Goal: Task Accomplishment & Management: Use online tool/utility

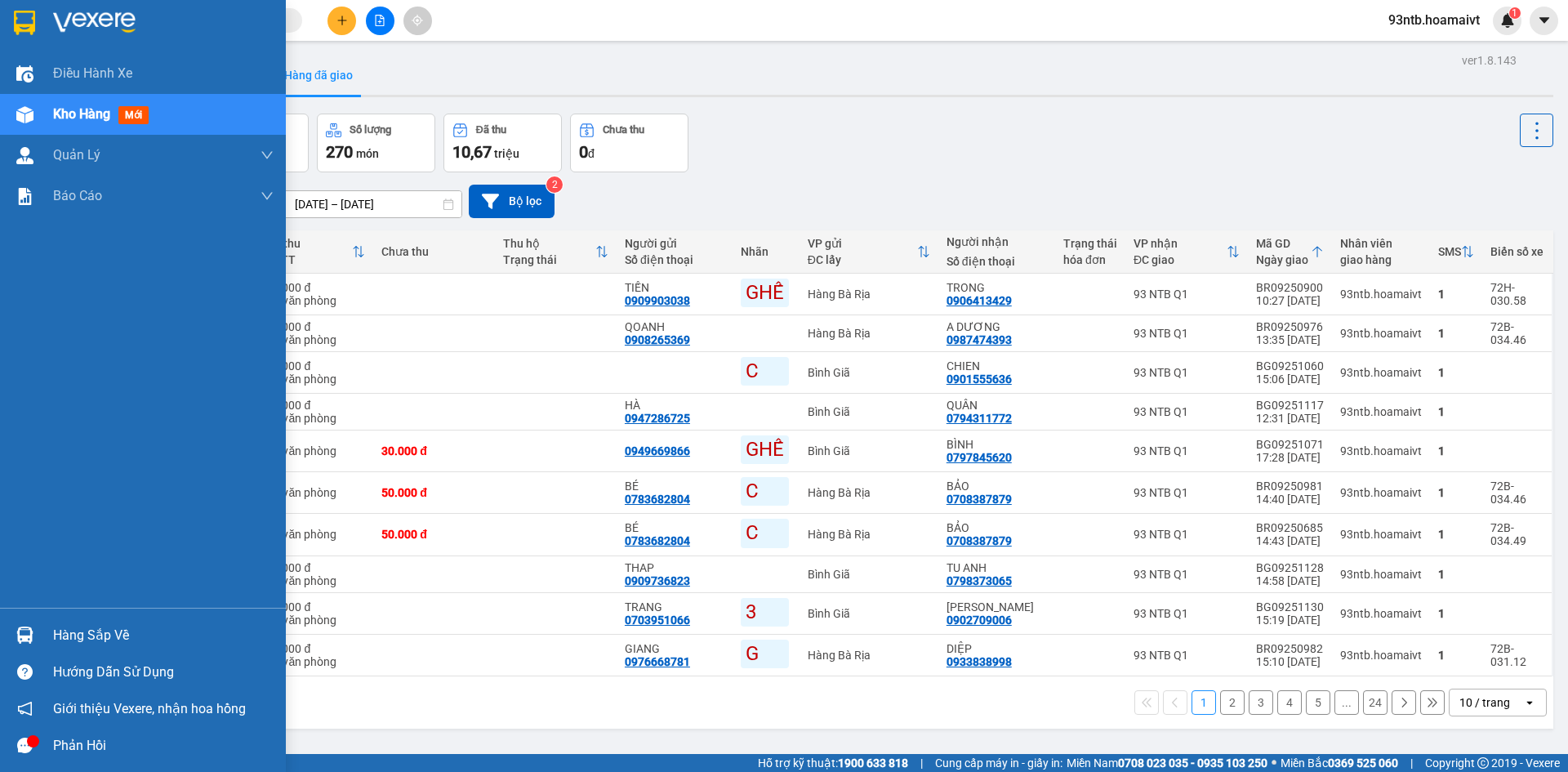
click at [20, 637] on img at bounding box center [25, 635] width 17 height 17
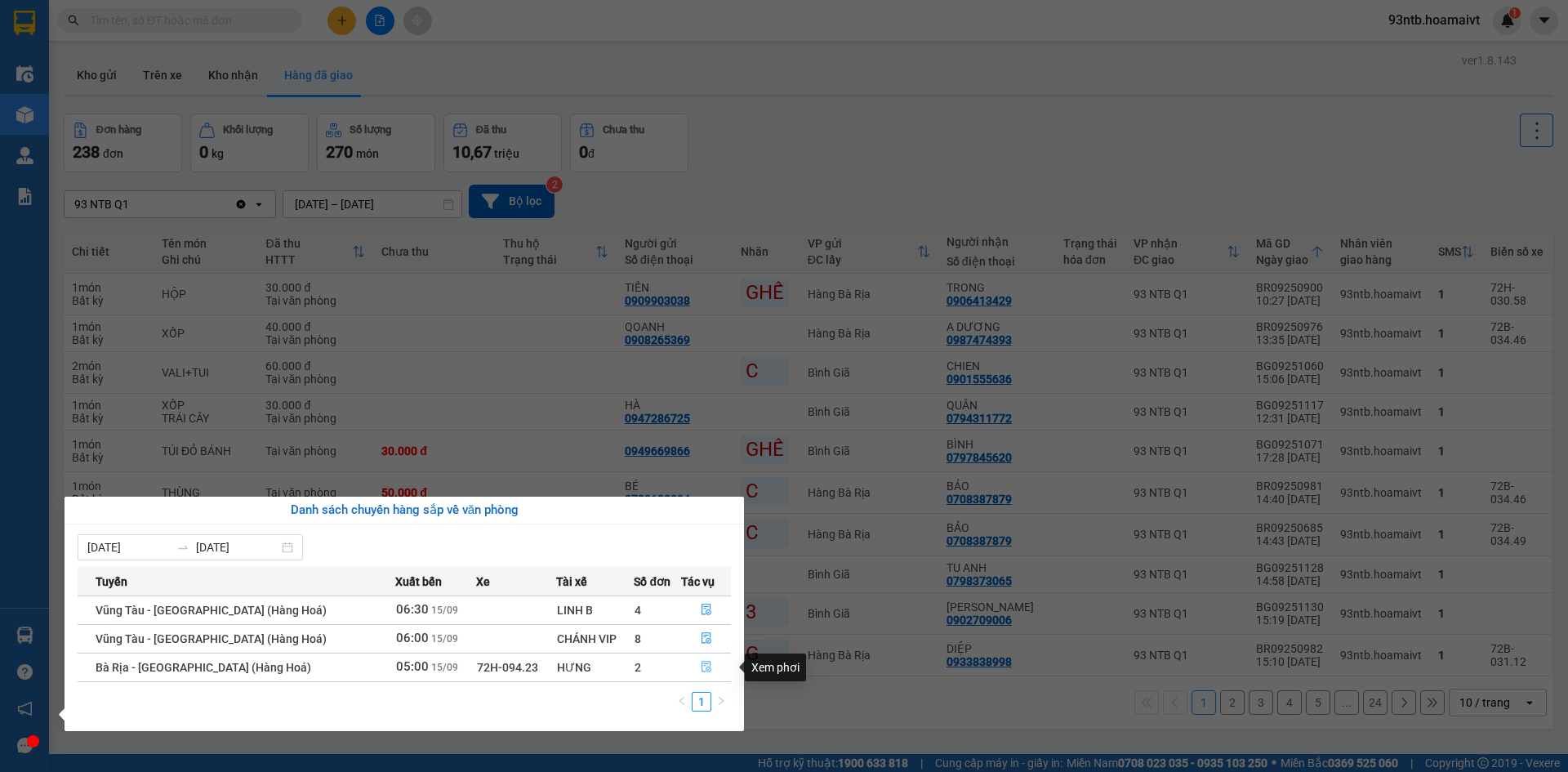
click at [700, 668] on icon "file-done" at bounding box center [706, 666] width 12 height 12
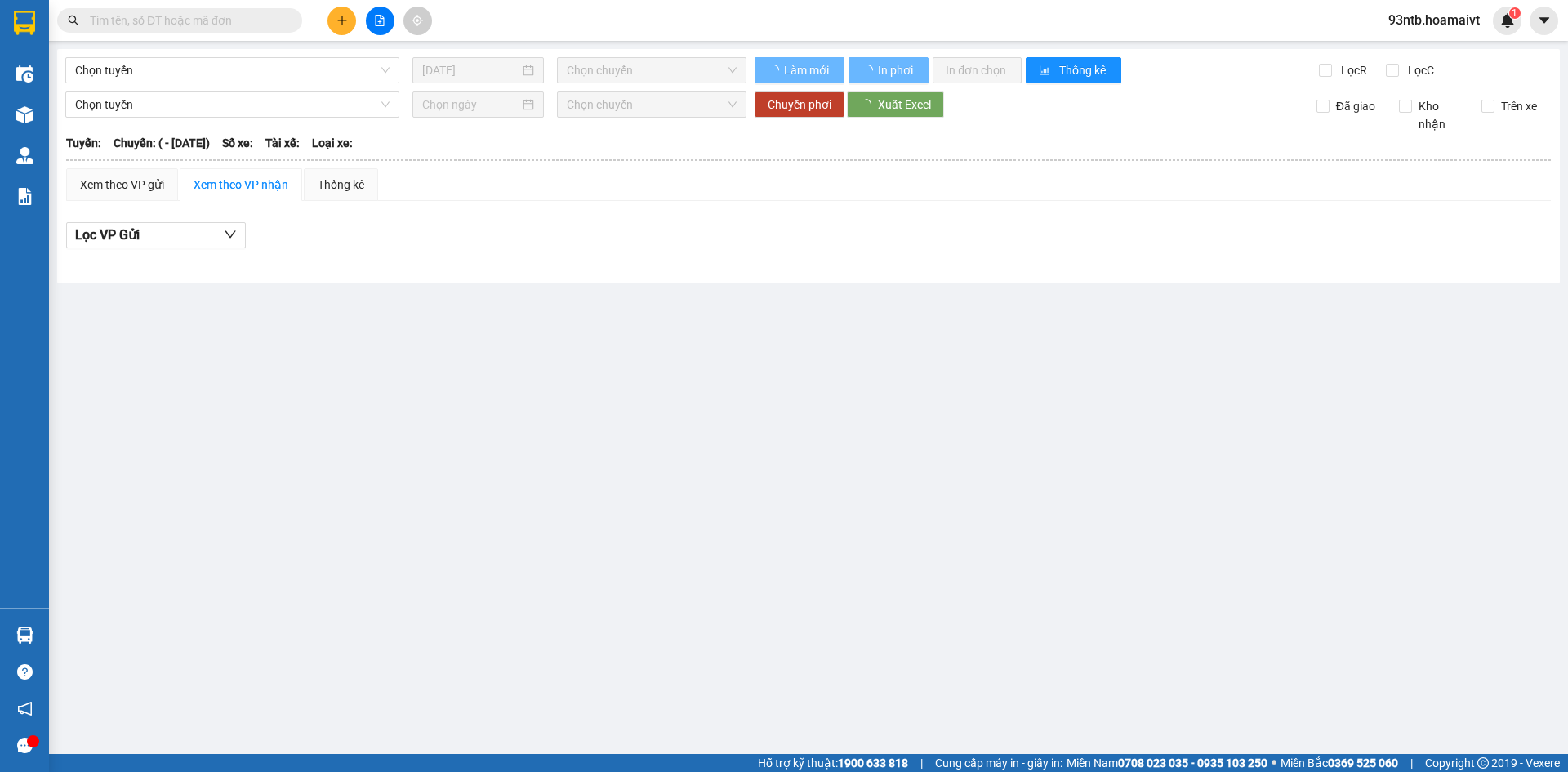
type input "[DATE]"
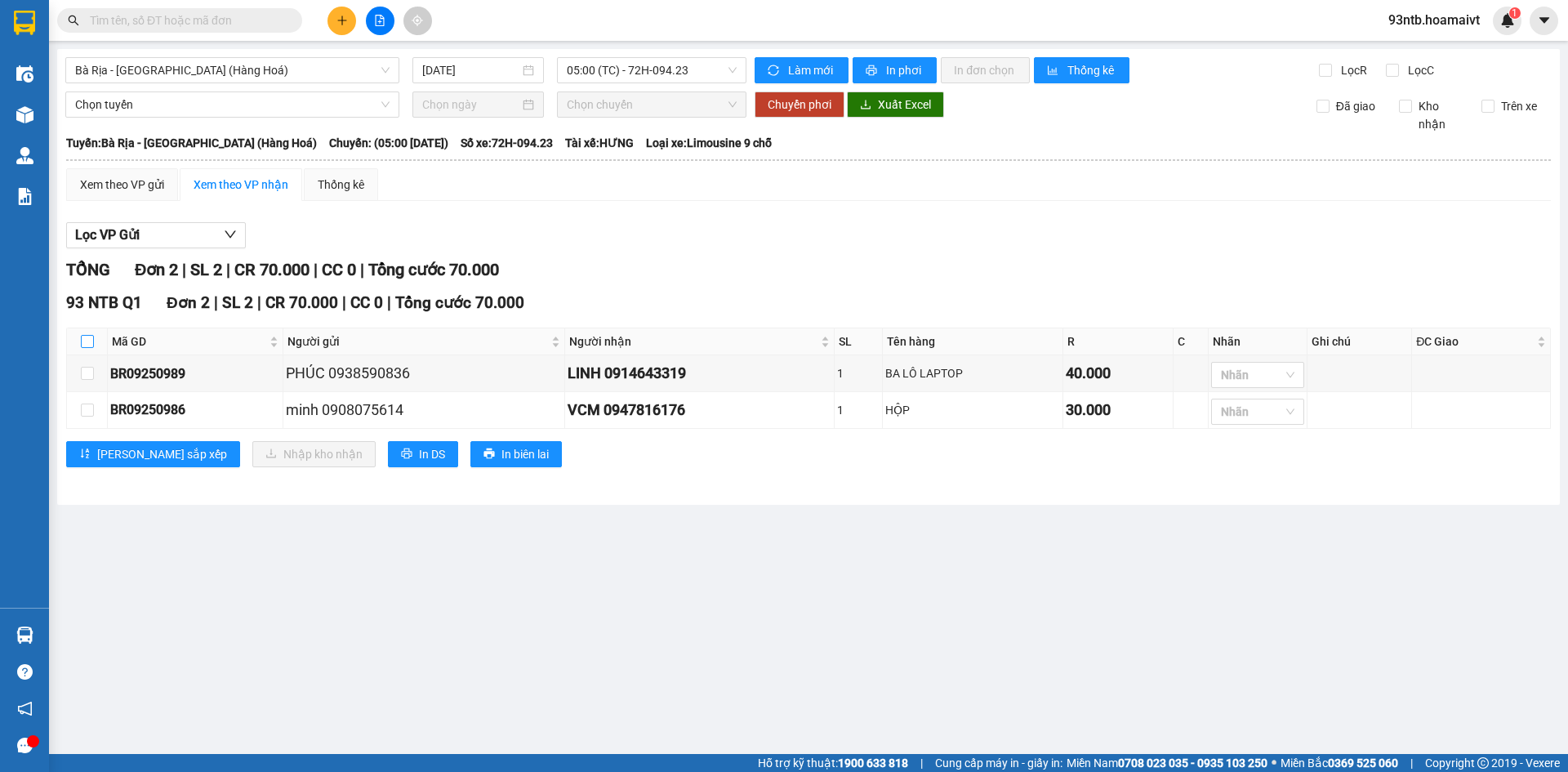
click at [85, 344] on input "checkbox" at bounding box center [87, 341] width 13 height 13
checkbox input "true"
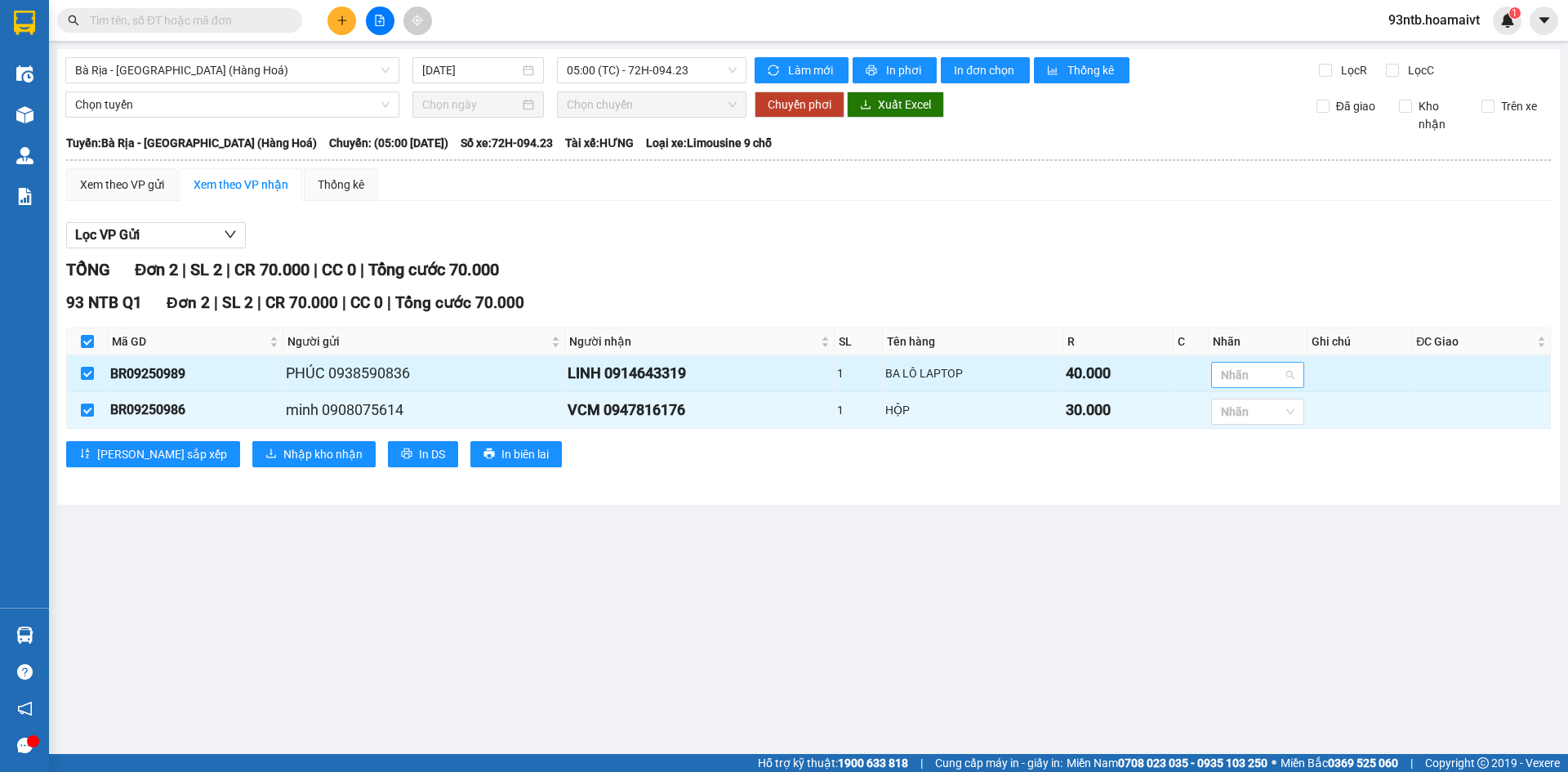
click at [1232, 368] on div at bounding box center [1249, 375] width 68 height 20
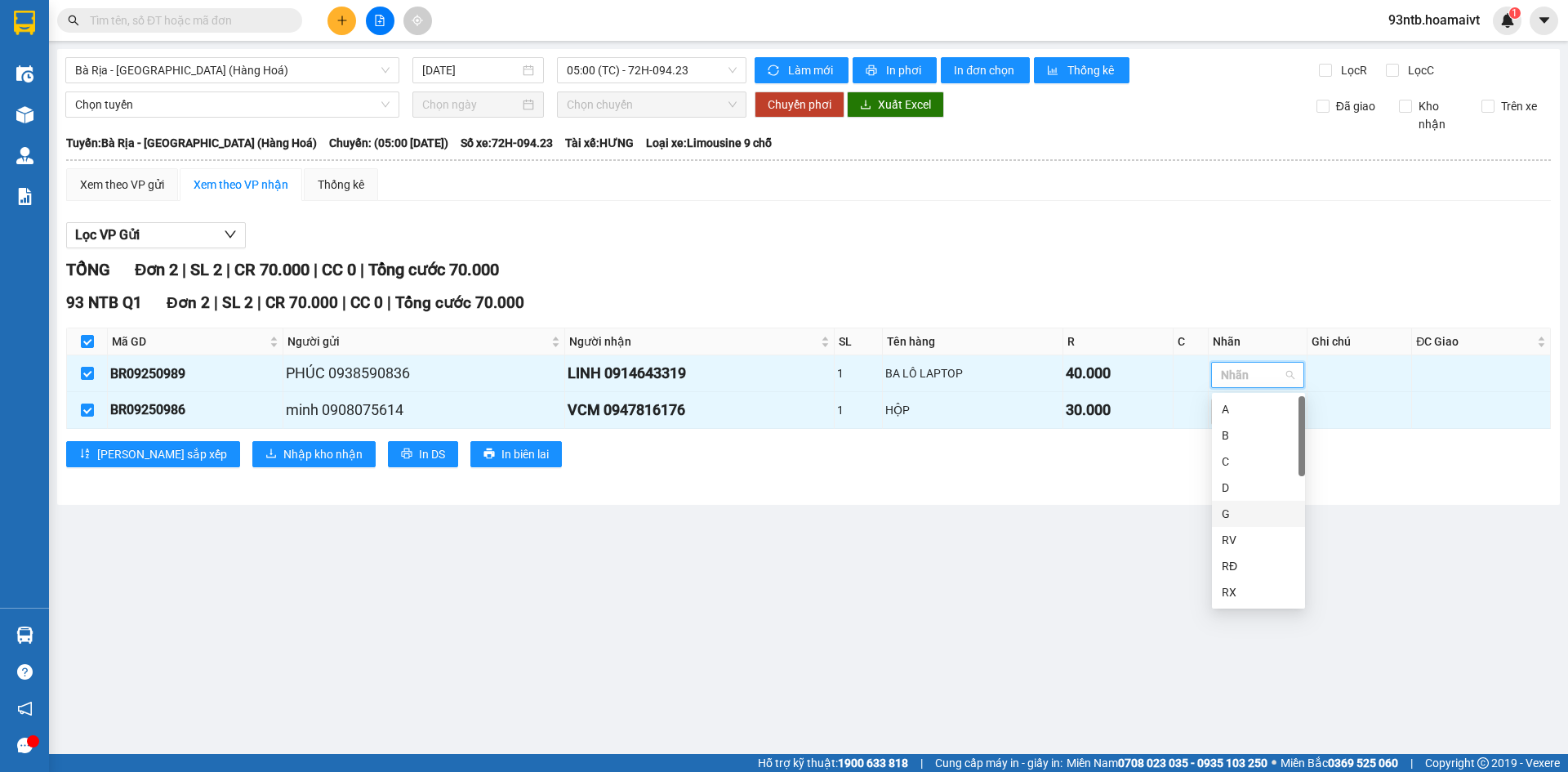
click at [1238, 506] on div "G" at bounding box center [1258, 514] width 74 height 18
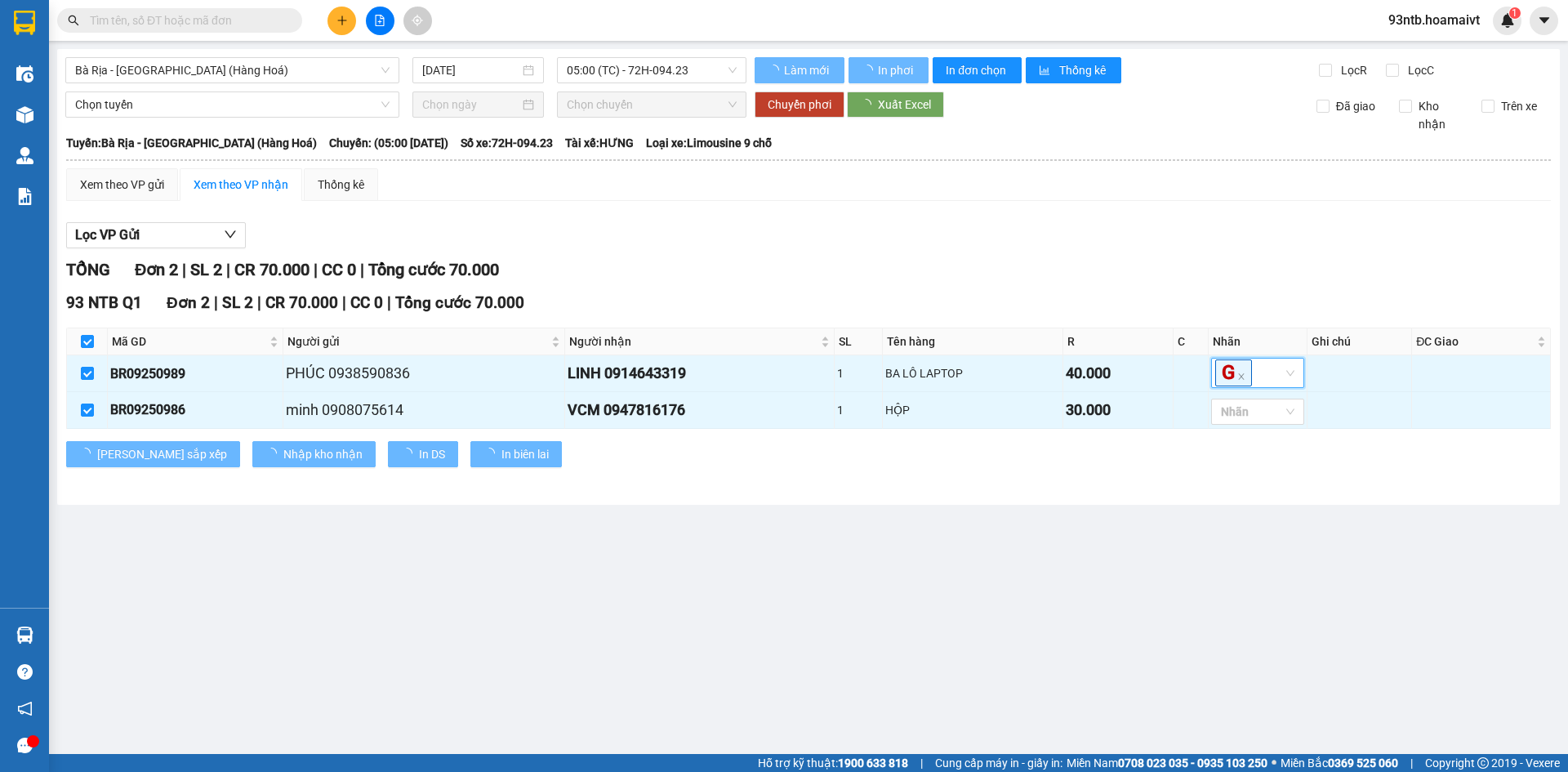
click at [1039, 520] on main "Bà Rịa - [GEOGRAPHIC_DATA] (Hàng Hoá) [DATE] 05:00 (TC) - 72H-094.23 Làm mớ…" at bounding box center [784, 376] width 1568 height 754
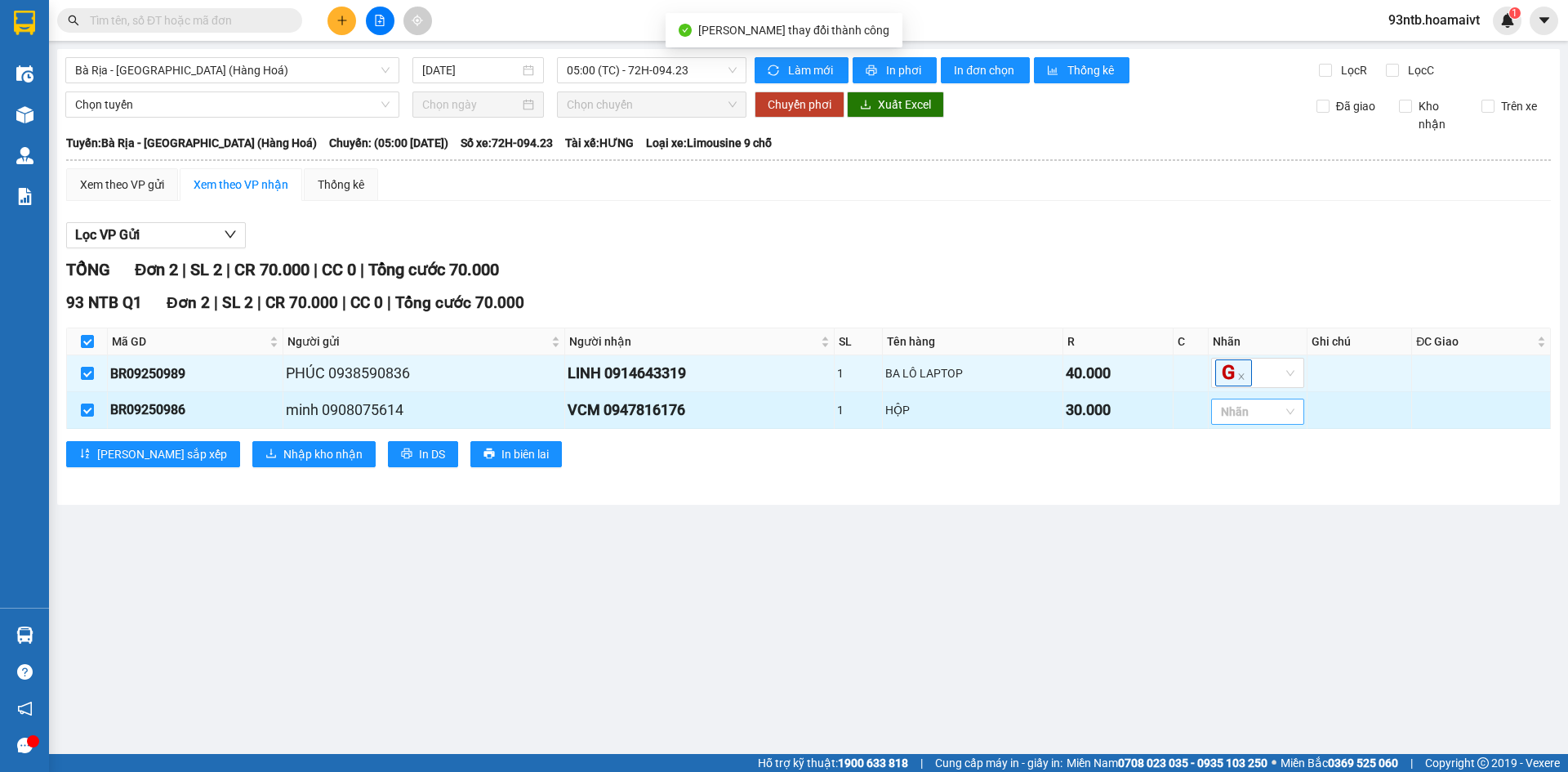
click at [1224, 412] on input "search" at bounding box center [1222, 412] width 4 height 20
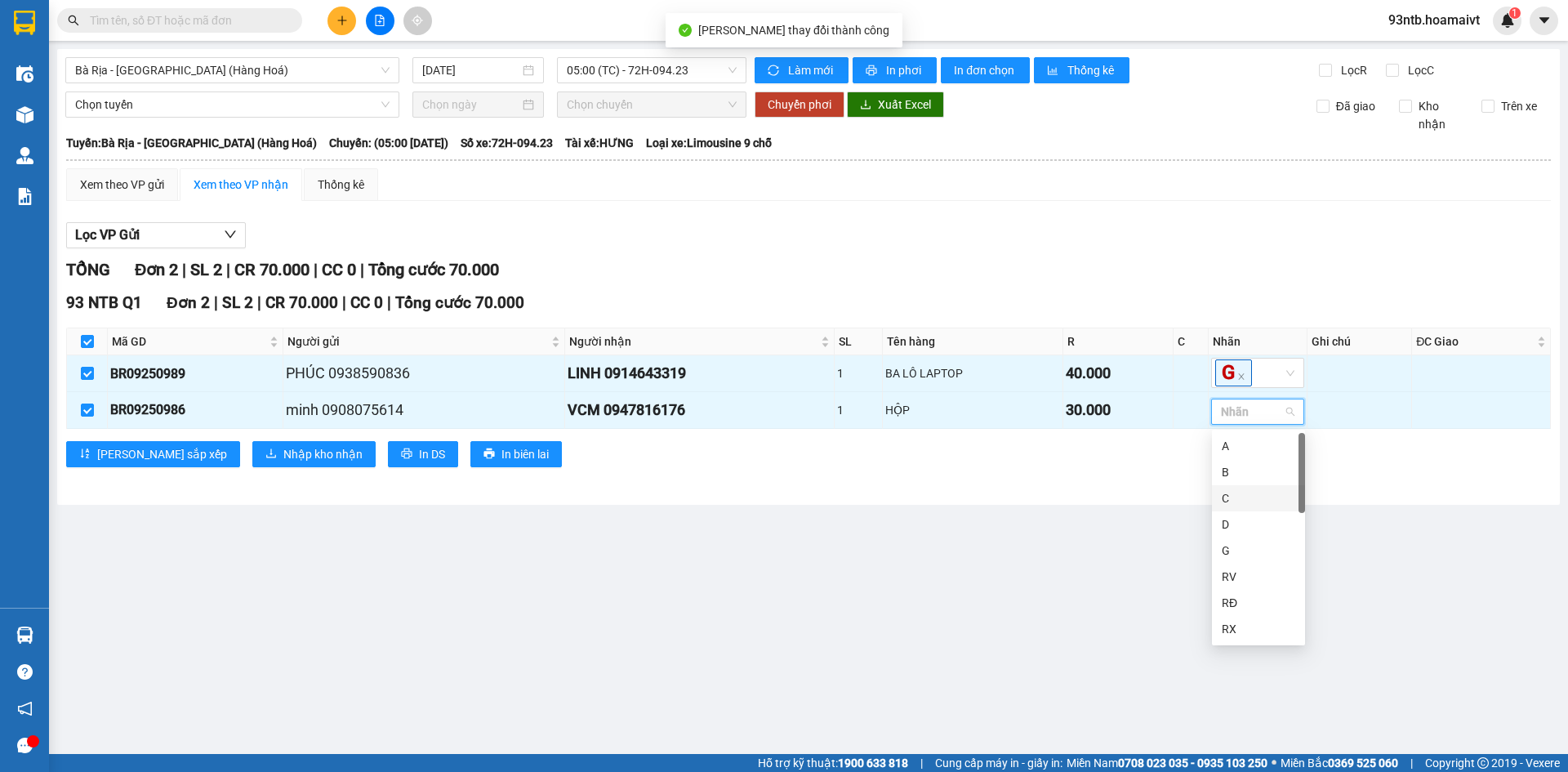
type input "3"
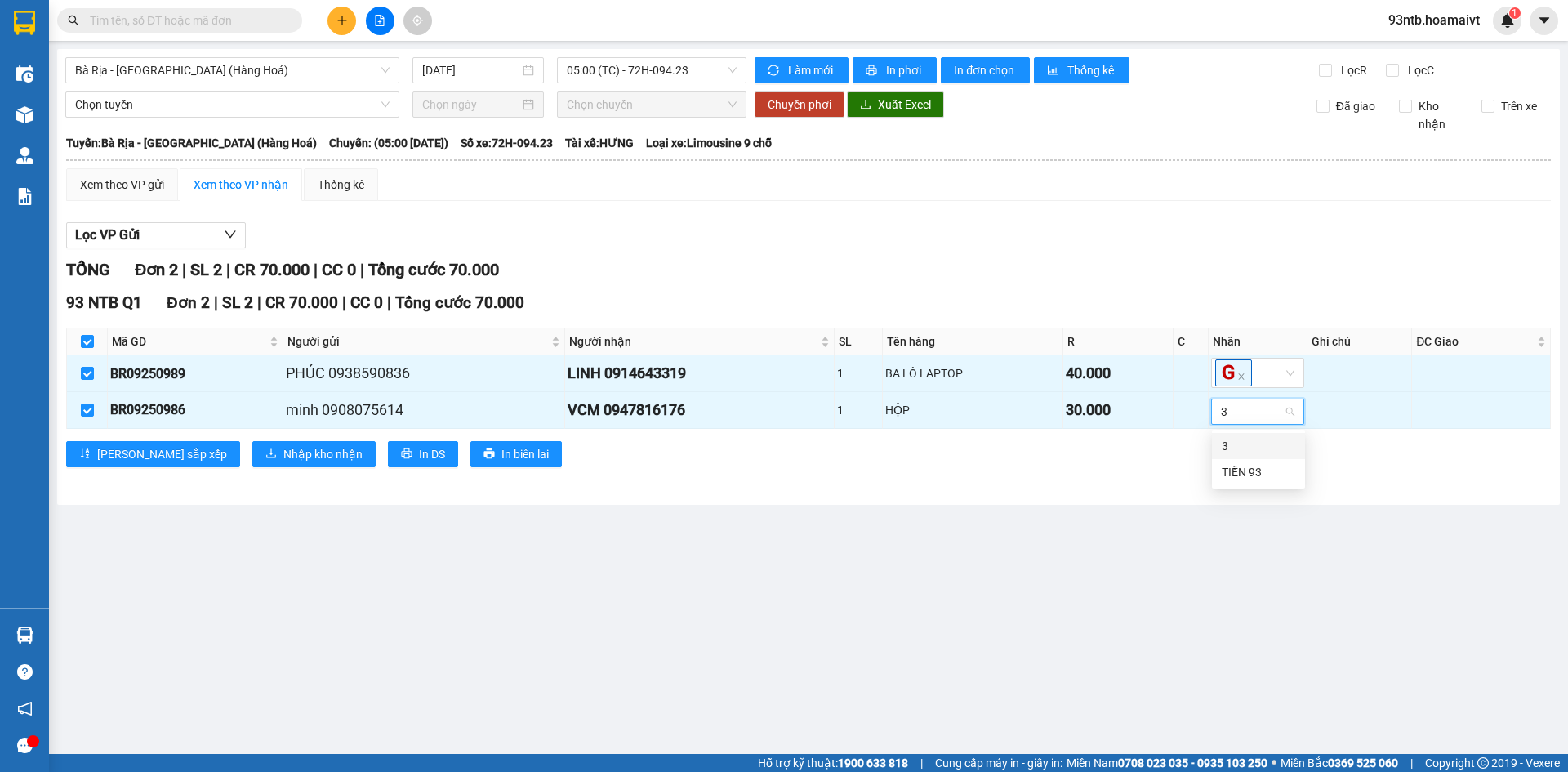
click at [1229, 448] on div "3" at bounding box center [1258, 446] width 74 height 18
click at [1042, 507] on main "Bà Rịa - [GEOGRAPHIC_DATA] (Hàng Hoá) [DATE] 05:00 (TC) - 72H-094.23 Làm mớ…" at bounding box center [784, 376] width 1568 height 754
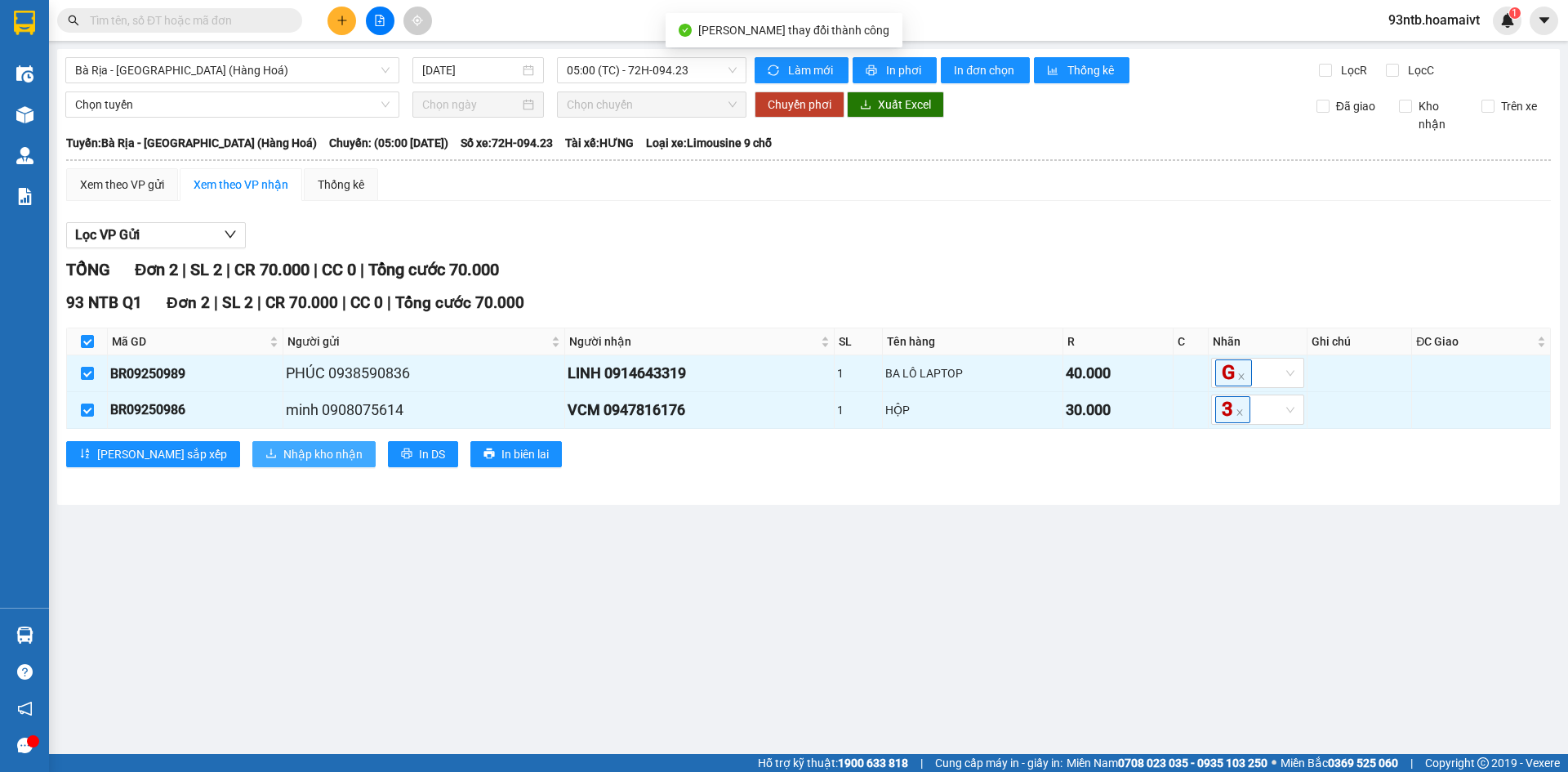
click at [284, 462] on span "Nhập kho nhận" at bounding box center [323, 454] width 79 height 18
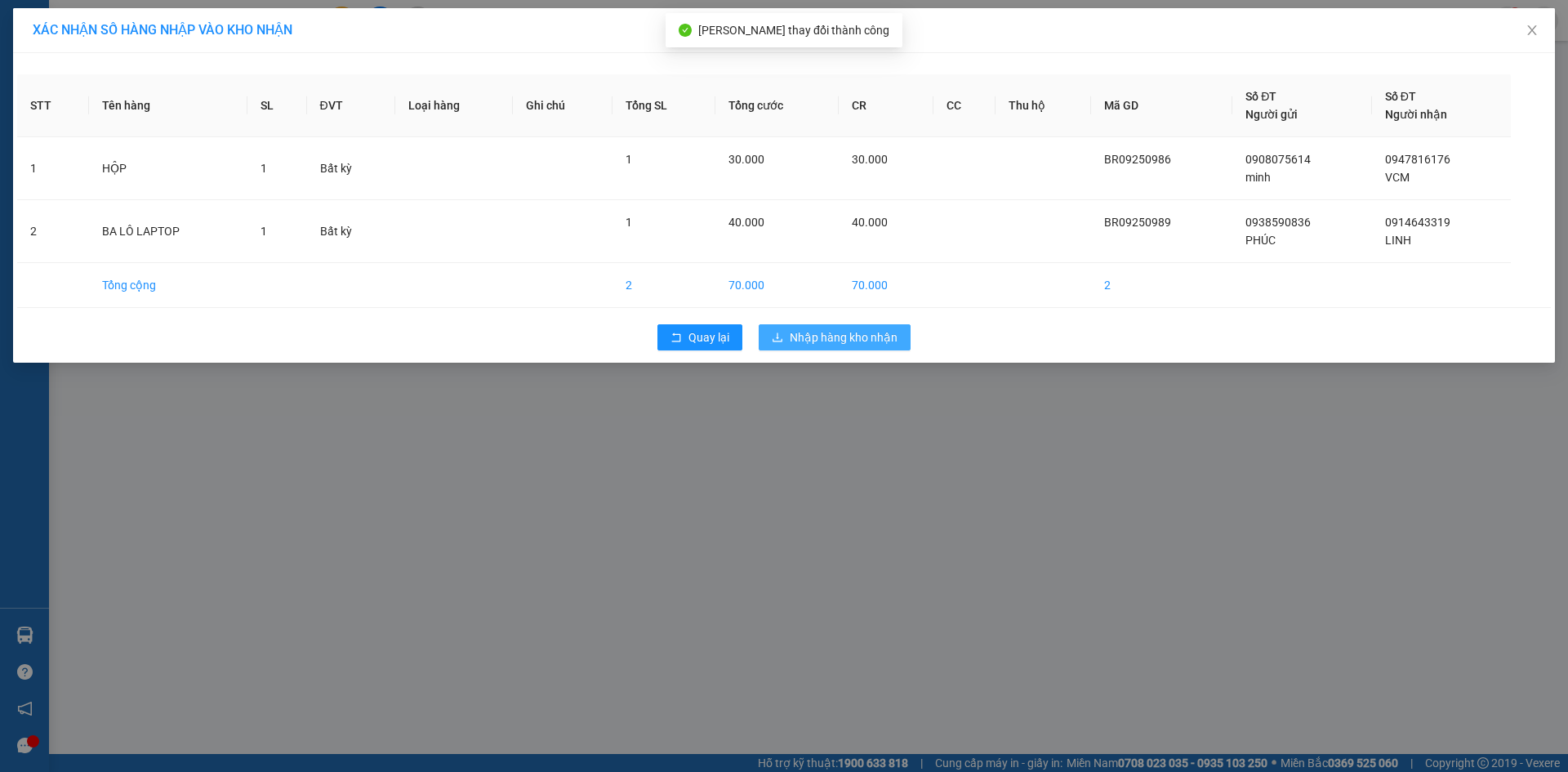
click at [870, 332] on span "Nhập hàng kho nhận" at bounding box center [843, 337] width 108 height 18
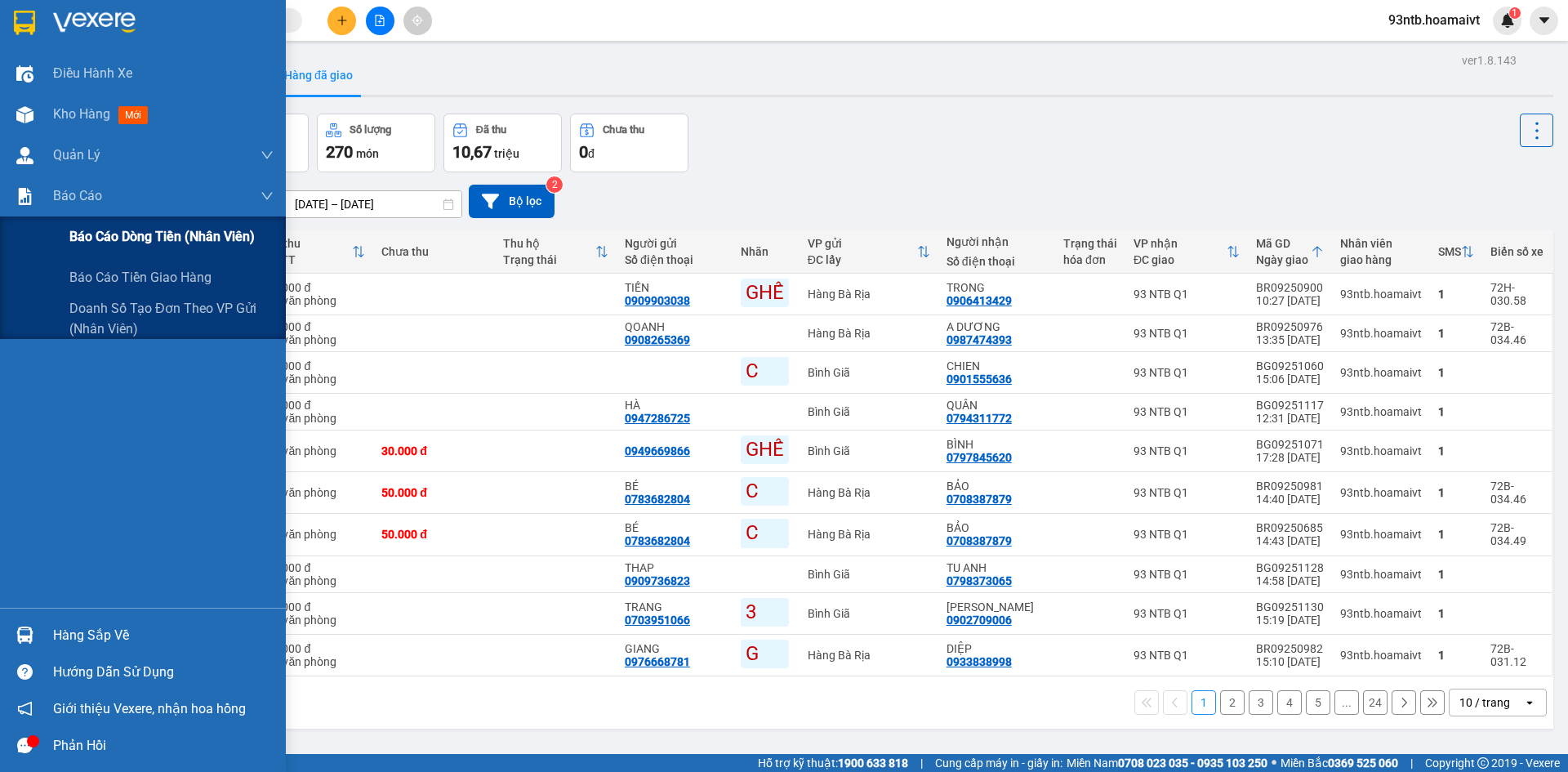
click at [92, 243] on span "Báo cáo dòng tiền (nhân viên)" at bounding box center [162, 236] width 186 height 20
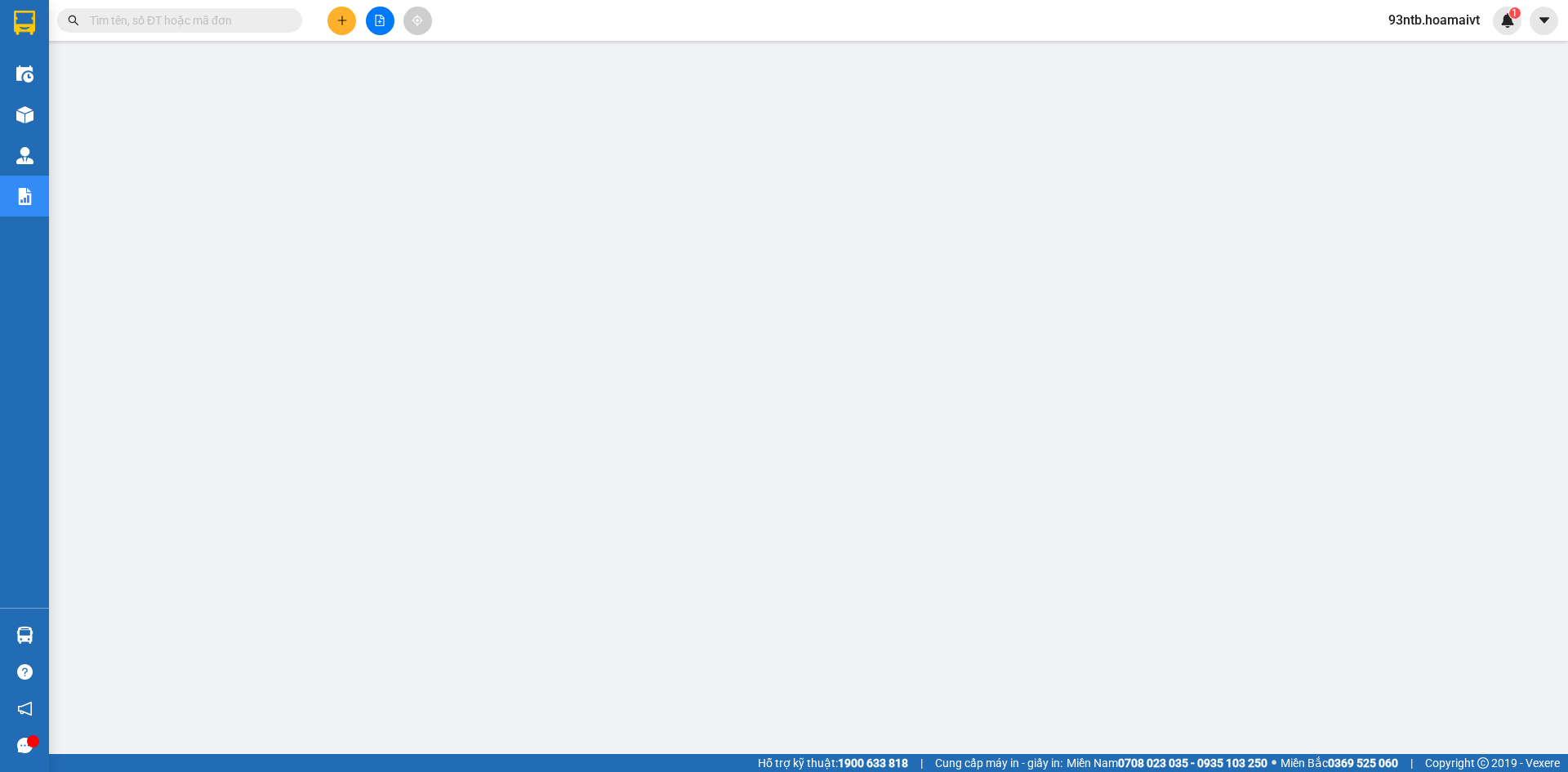
click at [373, 34] on button at bounding box center [379, 20] width 28 height 28
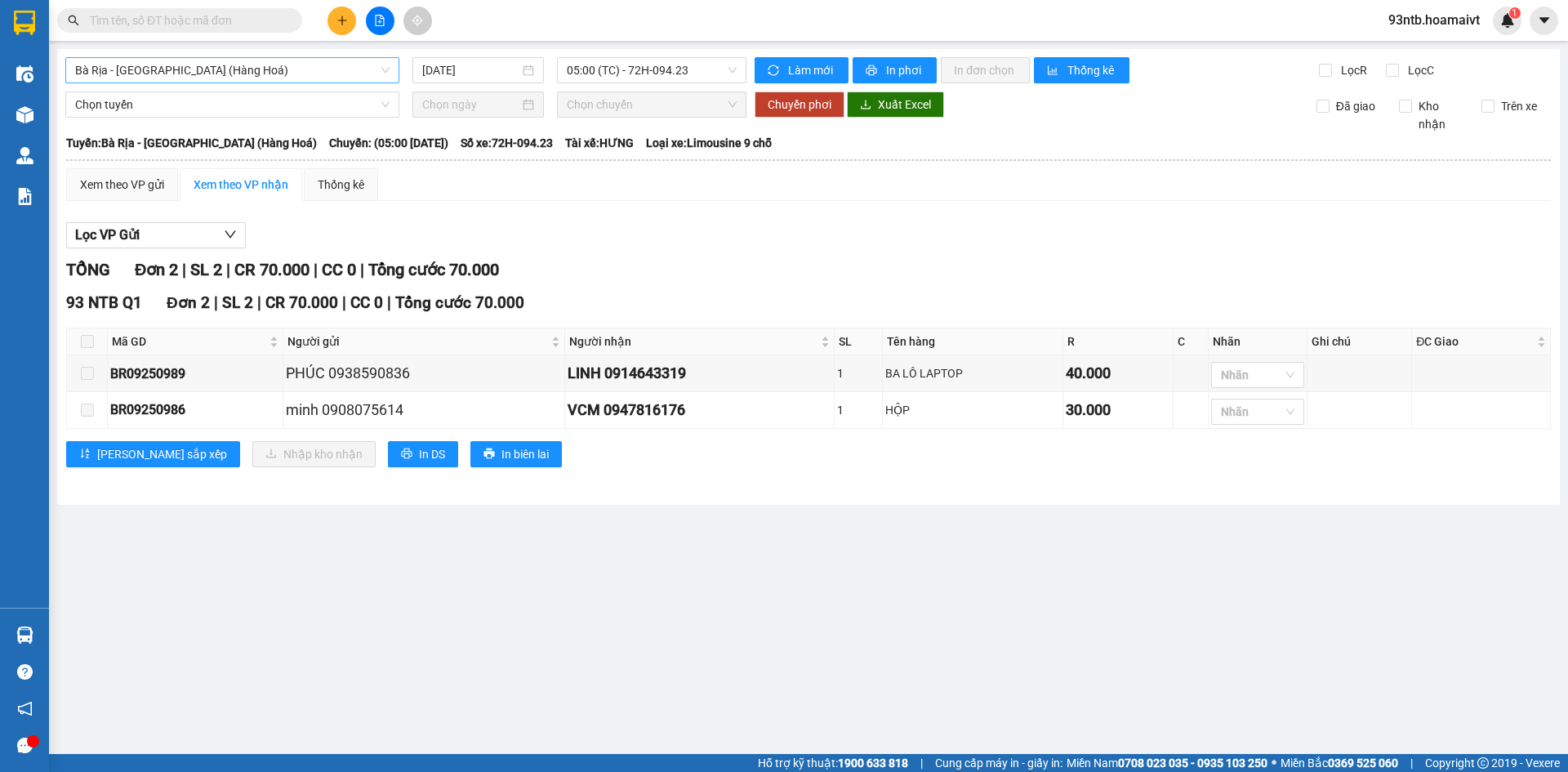
click at [173, 64] on span "Bà Rịa - [GEOGRAPHIC_DATA] (Hàng Hoá)" at bounding box center [233, 70] width 315 height 25
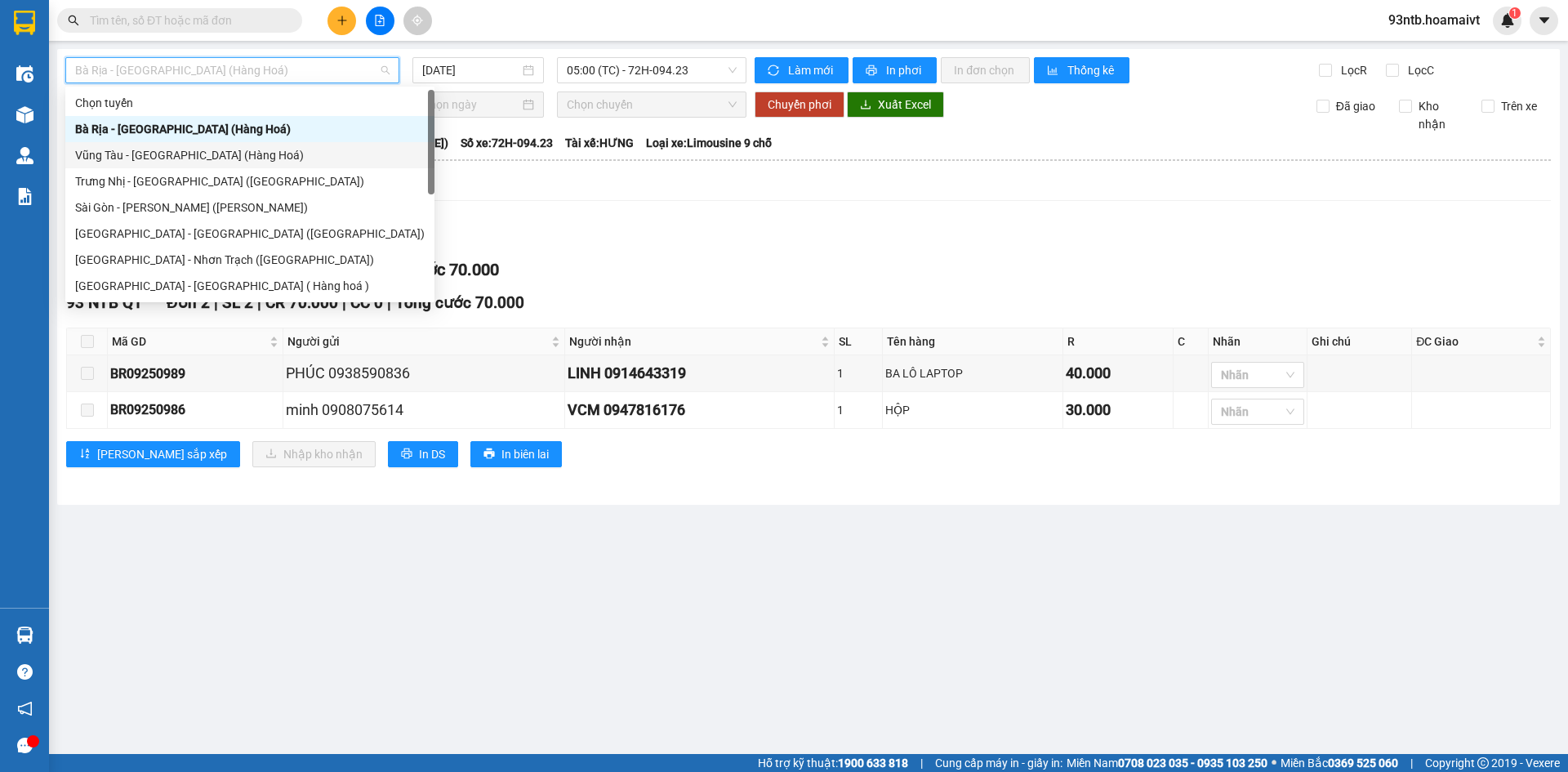
click at [142, 150] on div "Vũng Tàu - [GEOGRAPHIC_DATA] (Hàng Hoá)" at bounding box center [250, 155] width 349 height 18
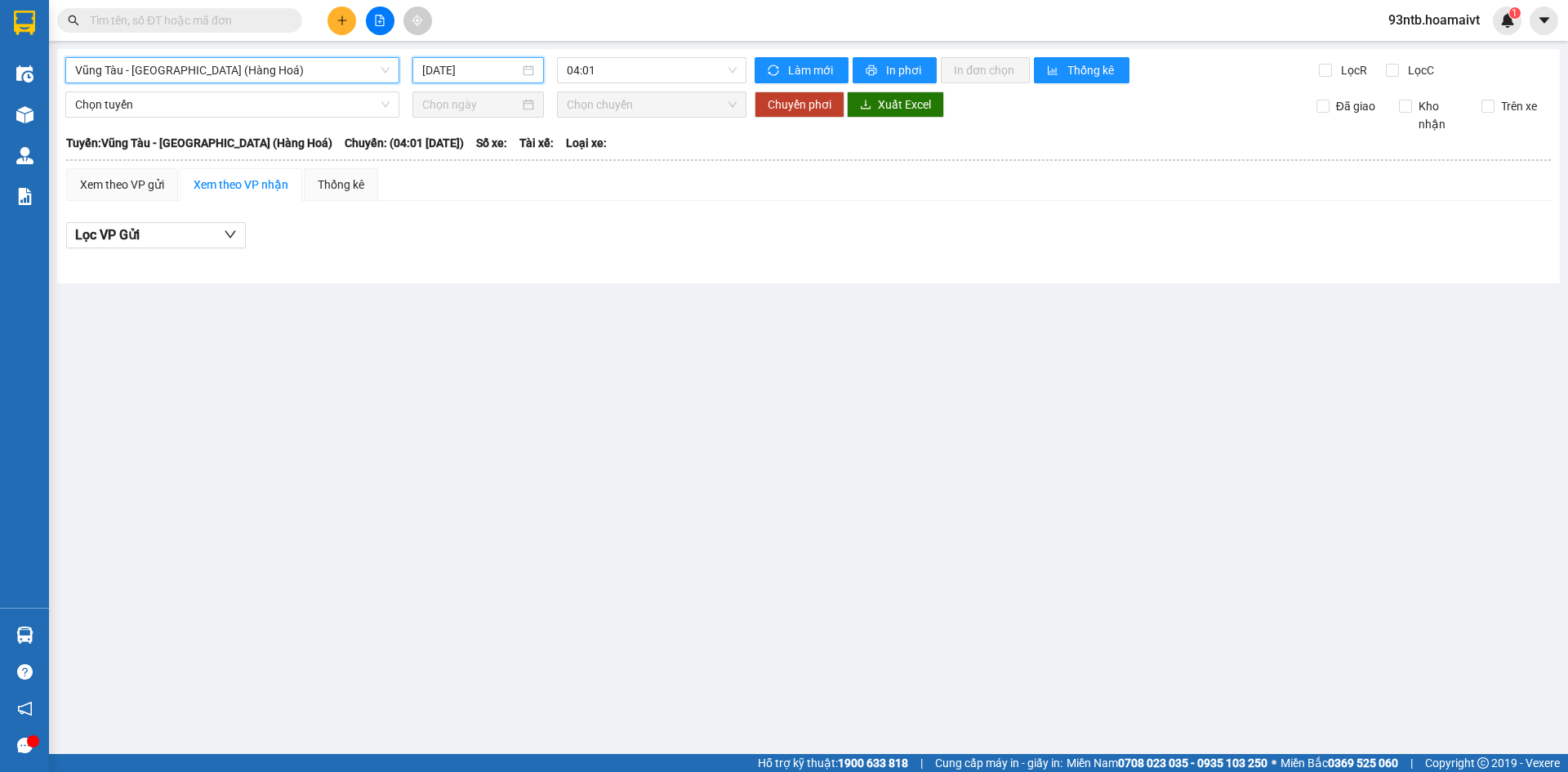
click at [460, 69] on input "[DATE]" at bounding box center [470, 70] width 97 height 18
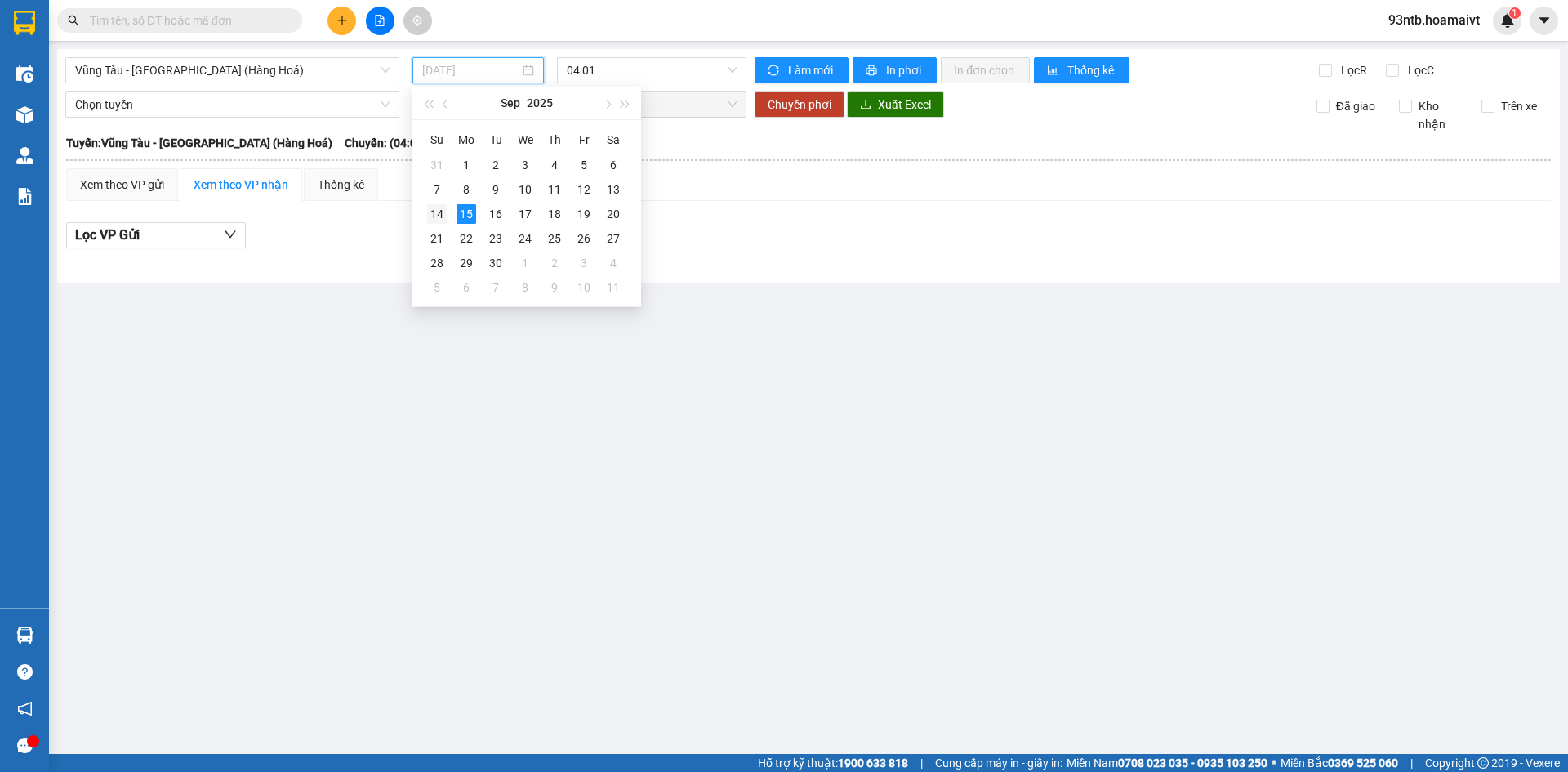
click at [437, 206] on div "14" at bounding box center [437, 214] width 20 height 20
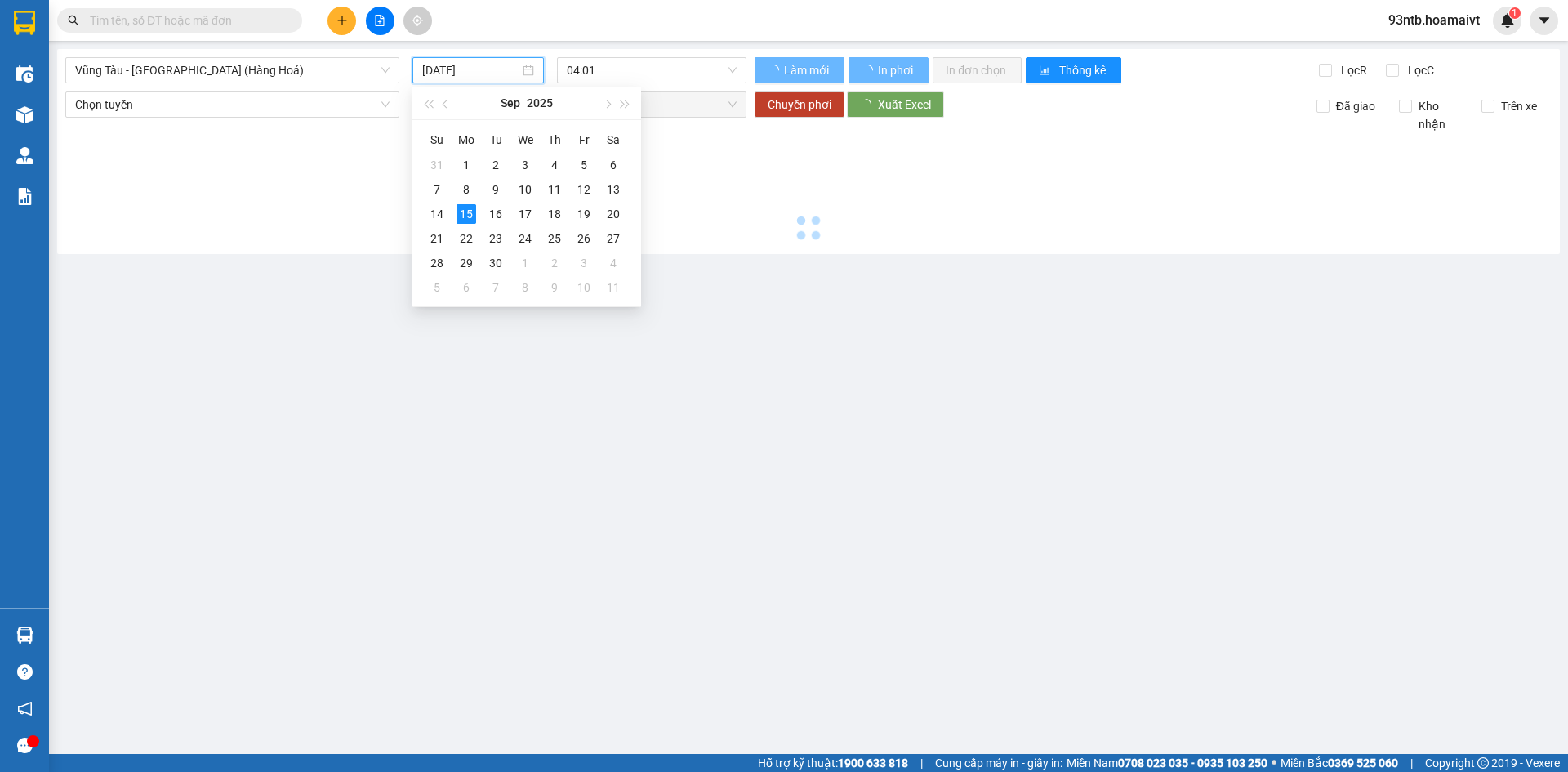
type input "[DATE]"
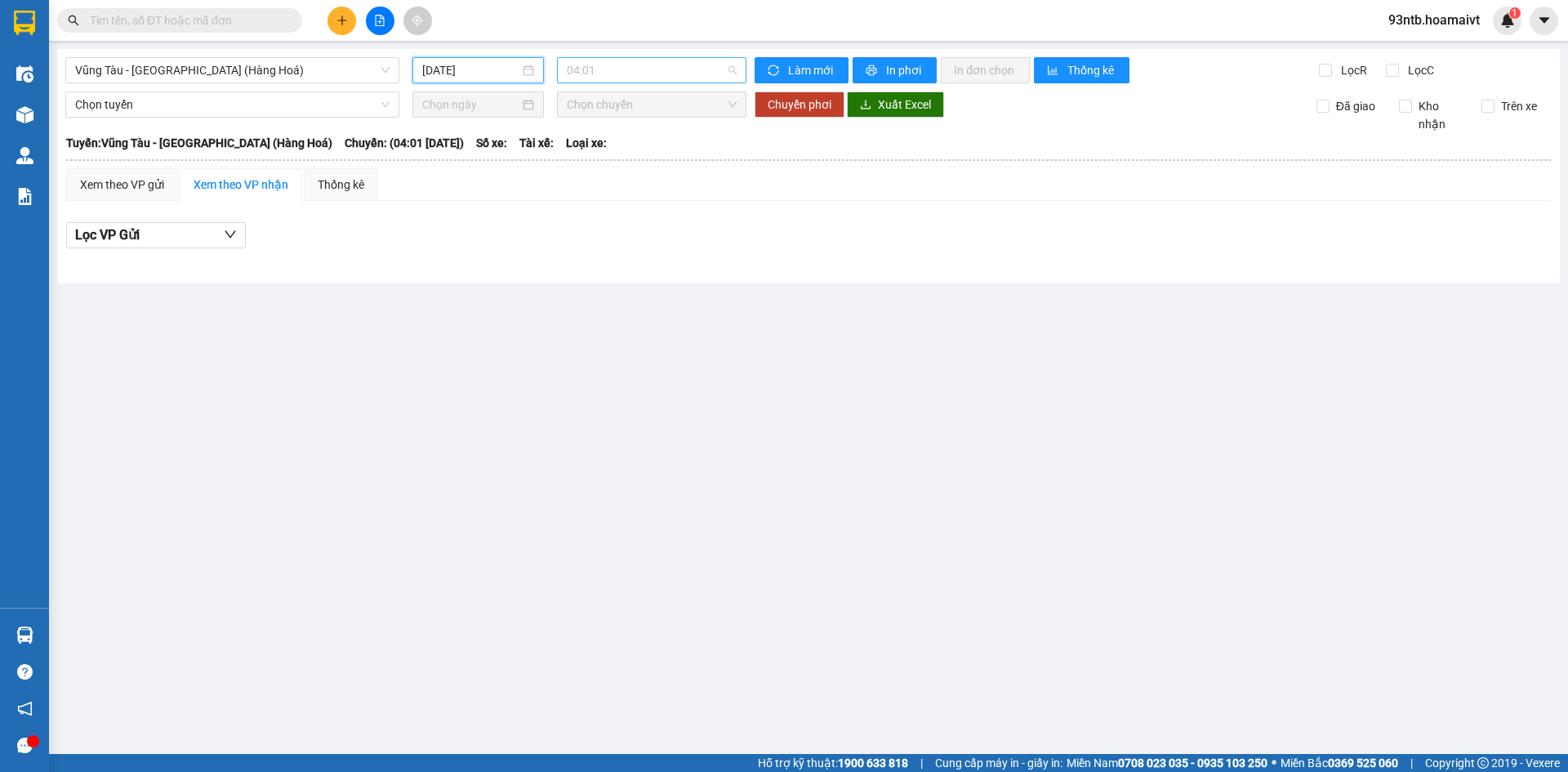
click at [599, 63] on span "04:01" at bounding box center [651, 70] width 170 height 25
click at [597, 158] on div "05:01" at bounding box center [630, 155] width 127 height 18
click at [330, 75] on span "Vũng Tàu - [GEOGRAPHIC_DATA] (Hàng Hoá)" at bounding box center [233, 70] width 315 height 25
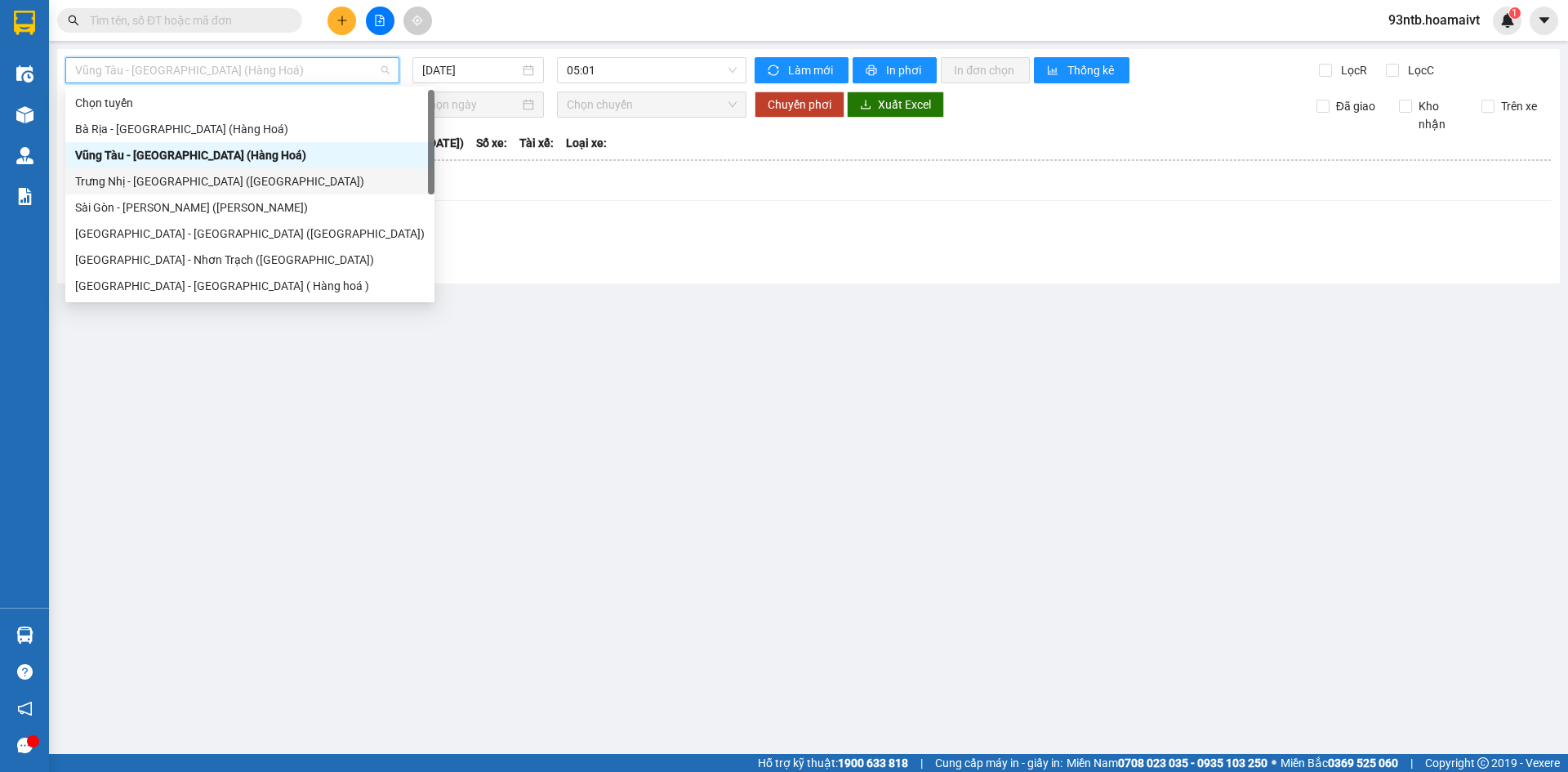
click at [142, 172] on div "Trưng Nhị - [GEOGRAPHIC_DATA] ([GEOGRAPHIC_DATA])" at bounding box center [250, 181] width 369 height 26
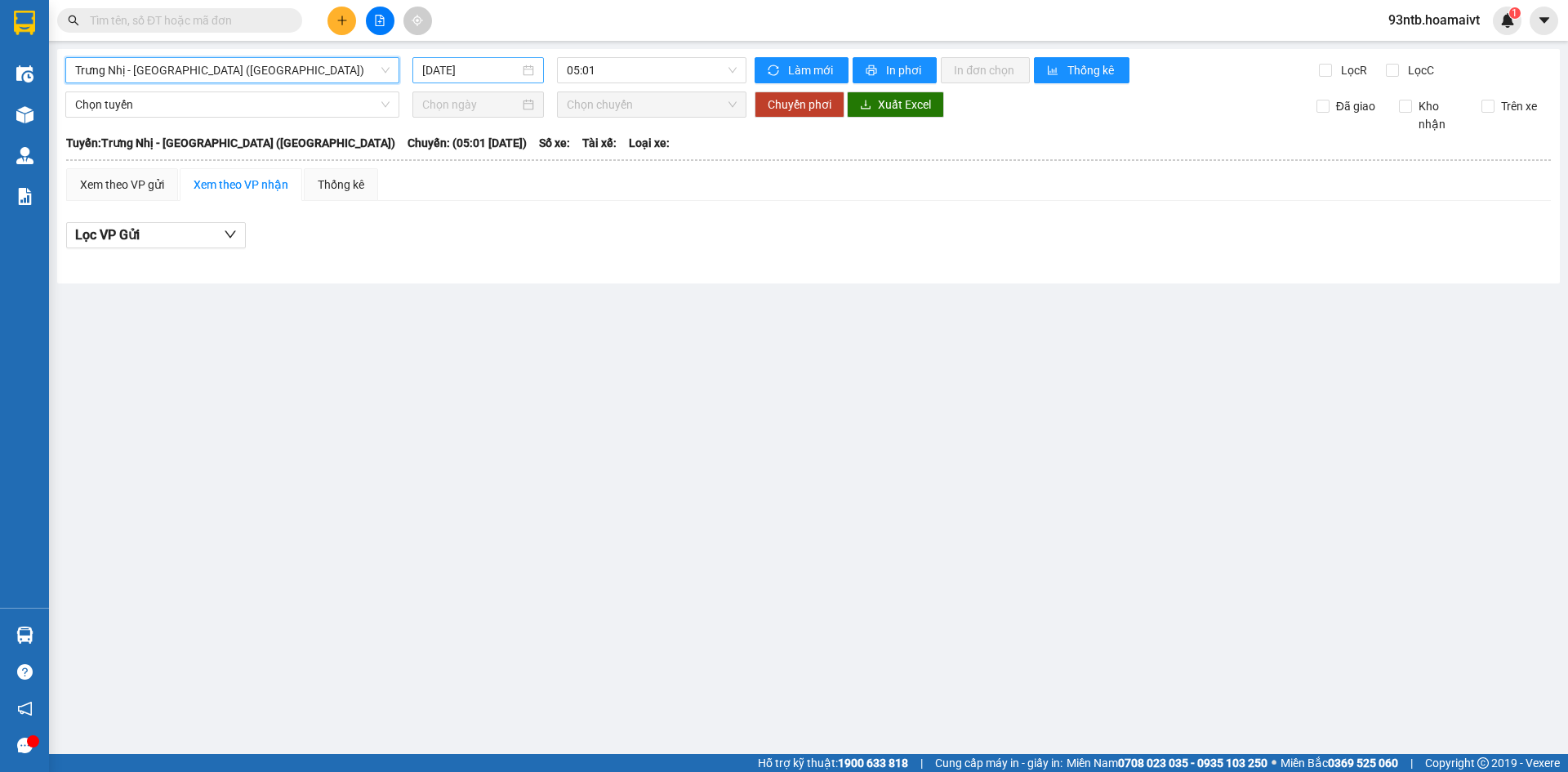
click at [447, 73] on input "[DATE]" at bounding box center [470, 70] width 97 height 18
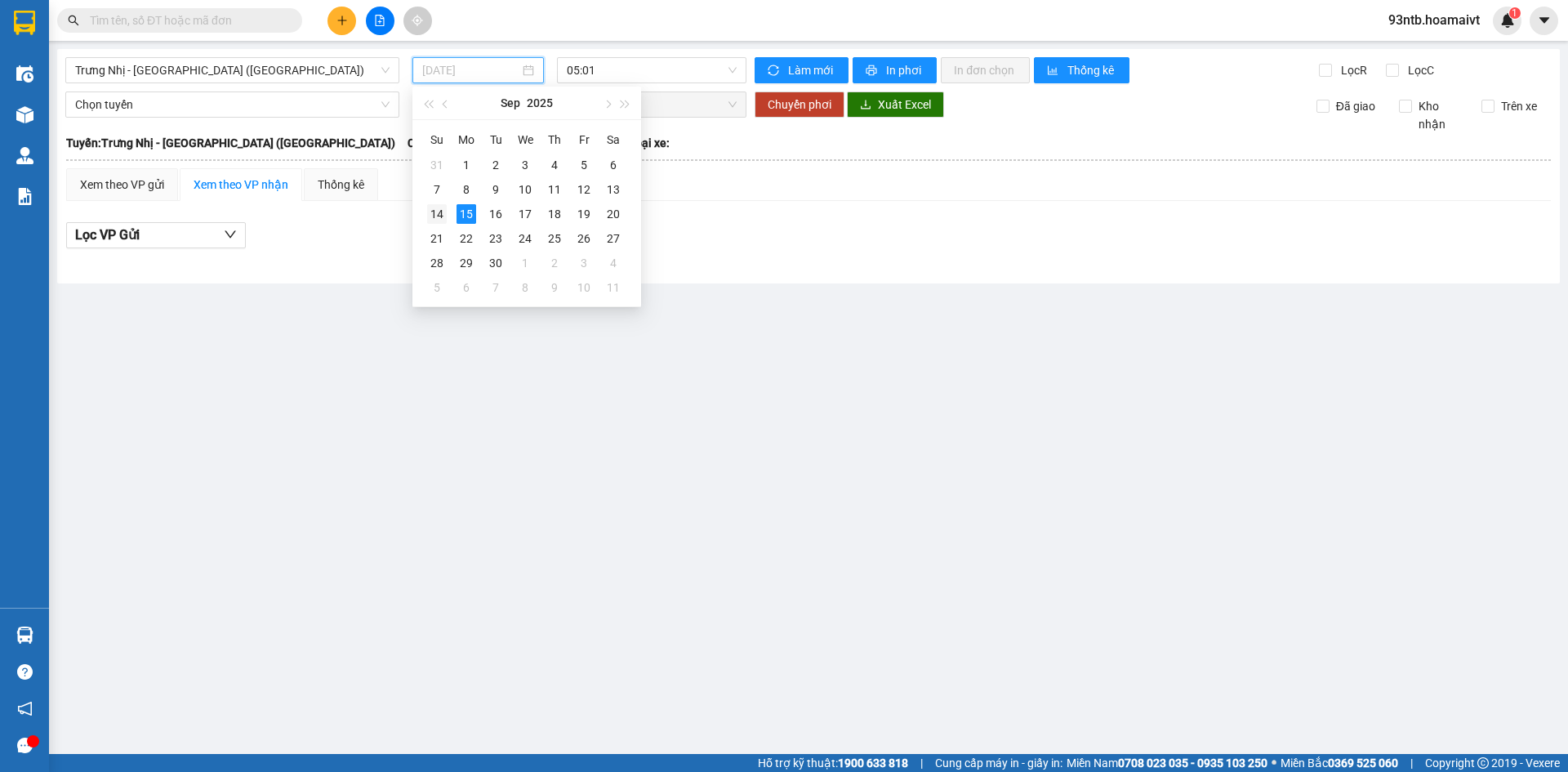
click at [433, 216] on div "14" at bounding box center [437, 214] width 20 height 20
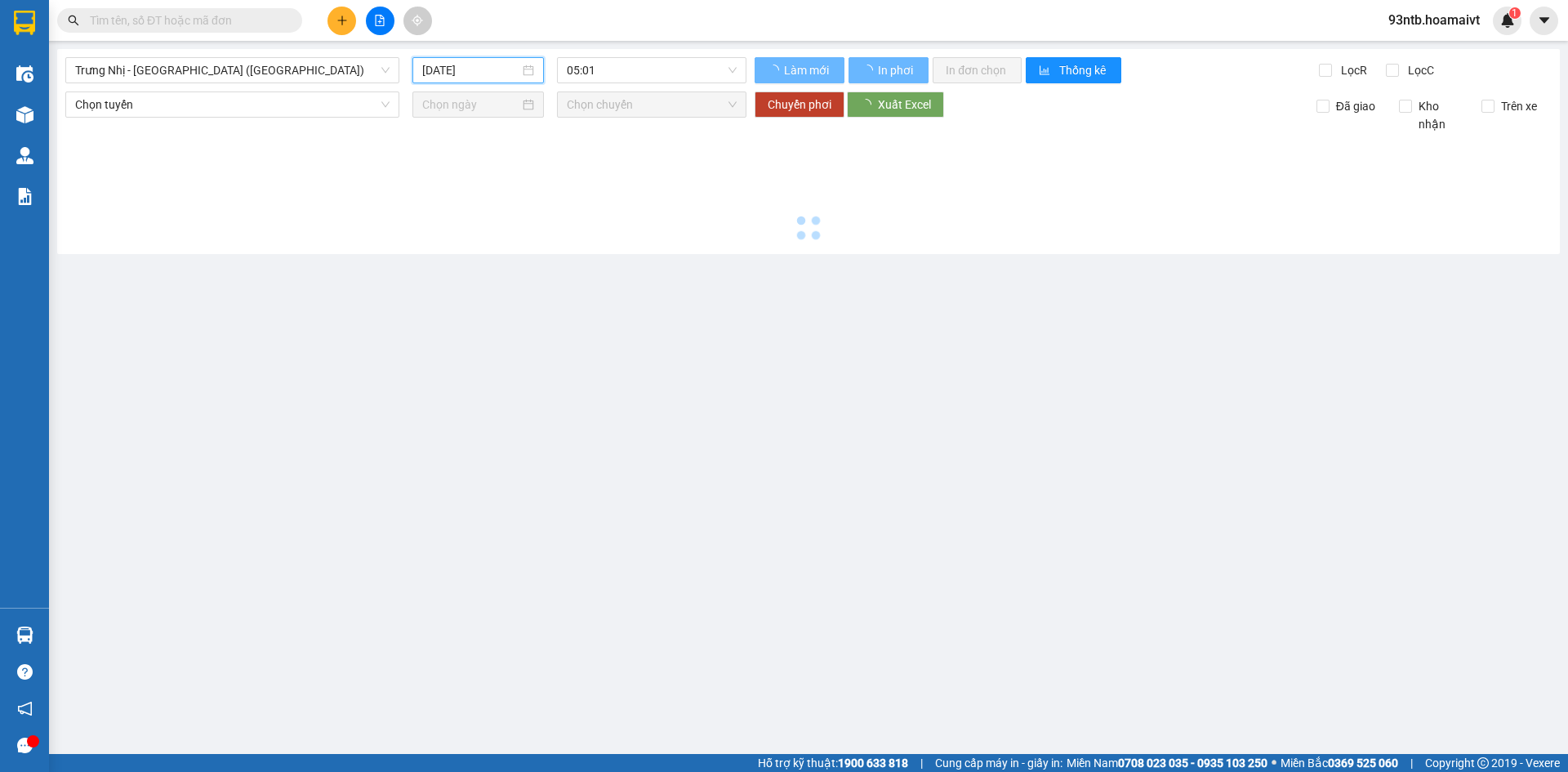
type input "[DATE]"
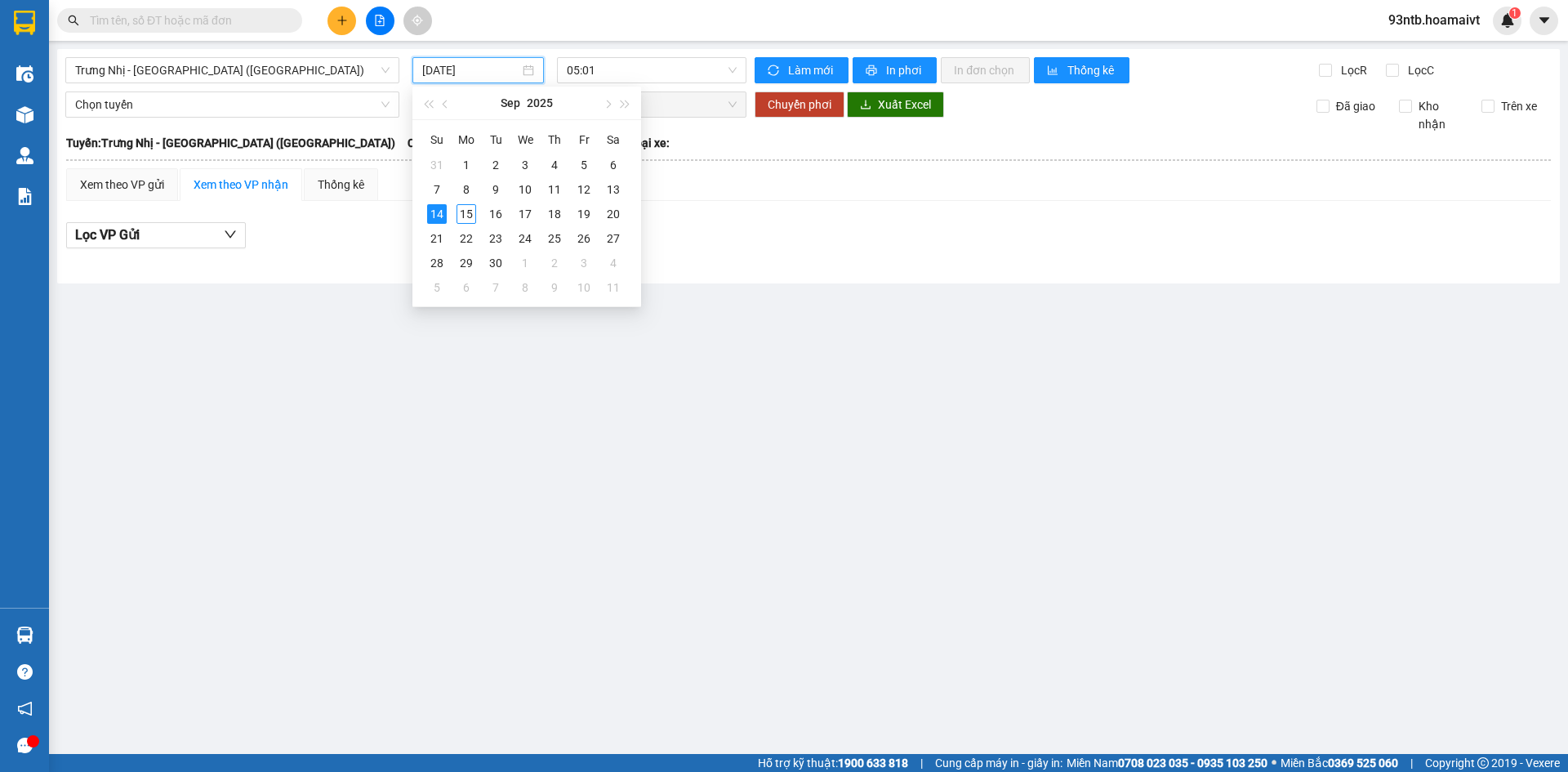
click at [364, 621] on main "Trưng Nhị - [GEOGRAPHIC_DATA] ([GEOGRAPHIC_DATA]) [DATE] 05:01 Làm mới In phơi …" at bounding box center [784, 376] width 1568 height 754
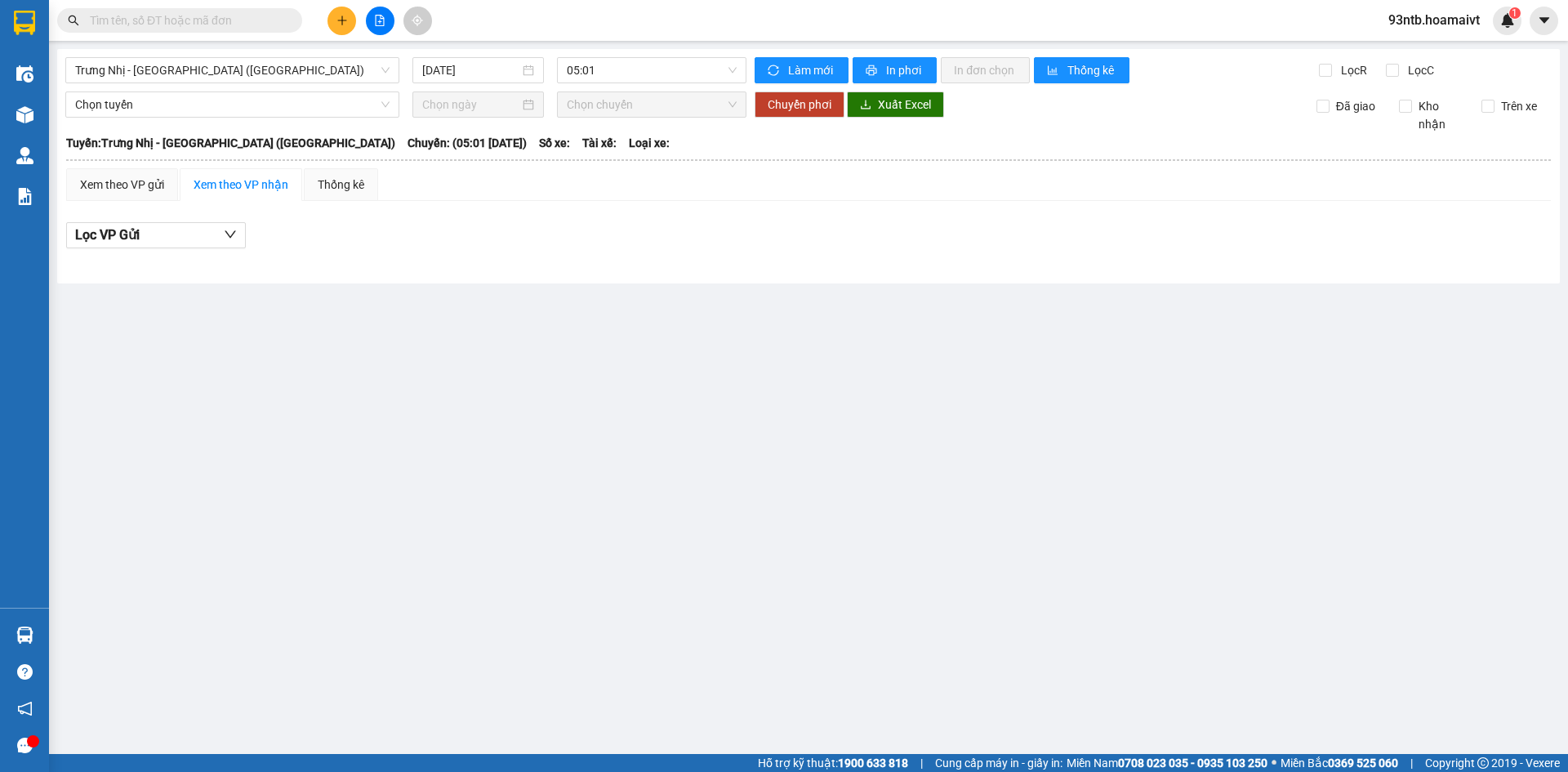
click at [185, 12] on input "text" at bounding box center [186, 21] width 193 height 18
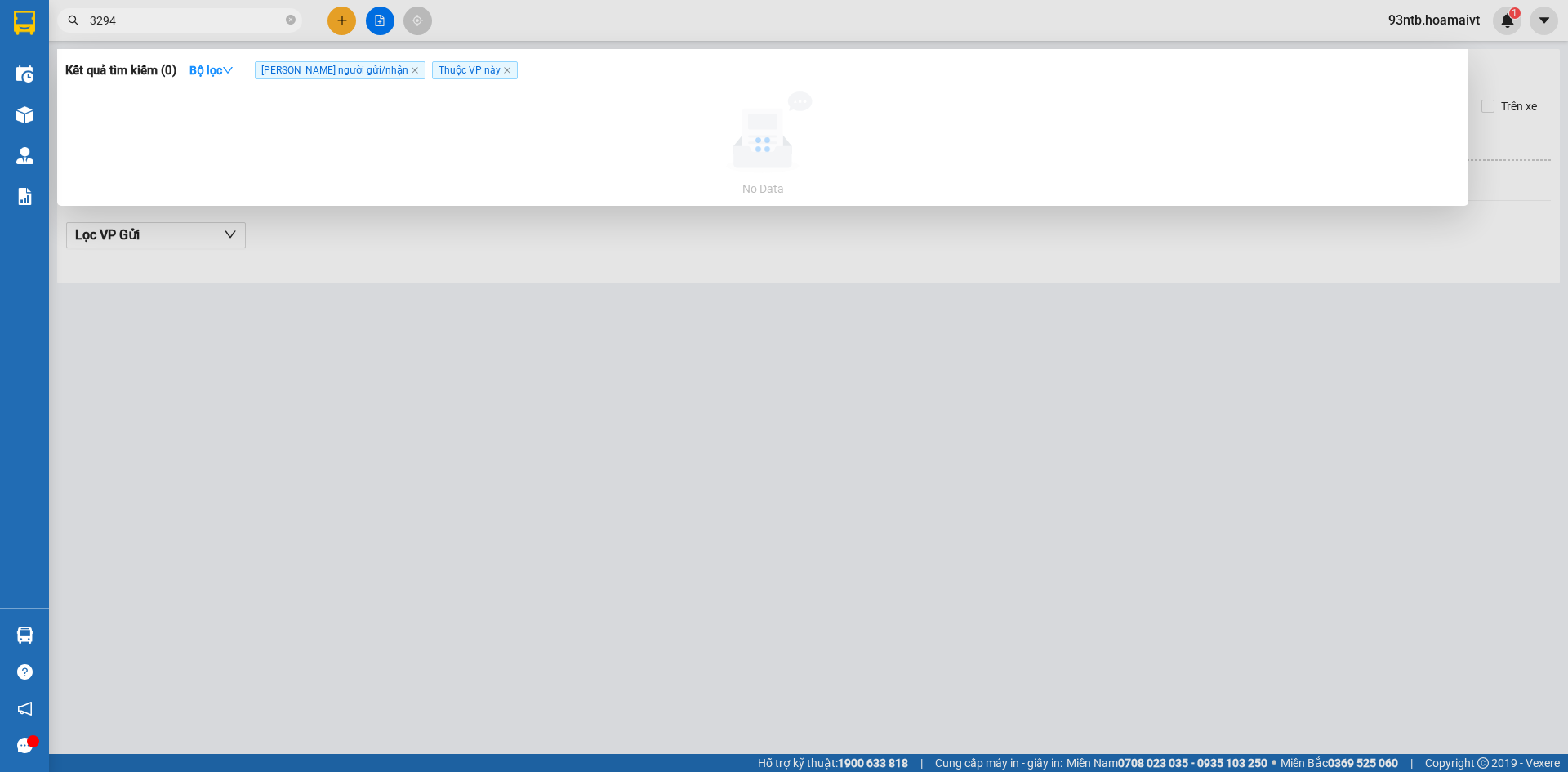
type input "3294"
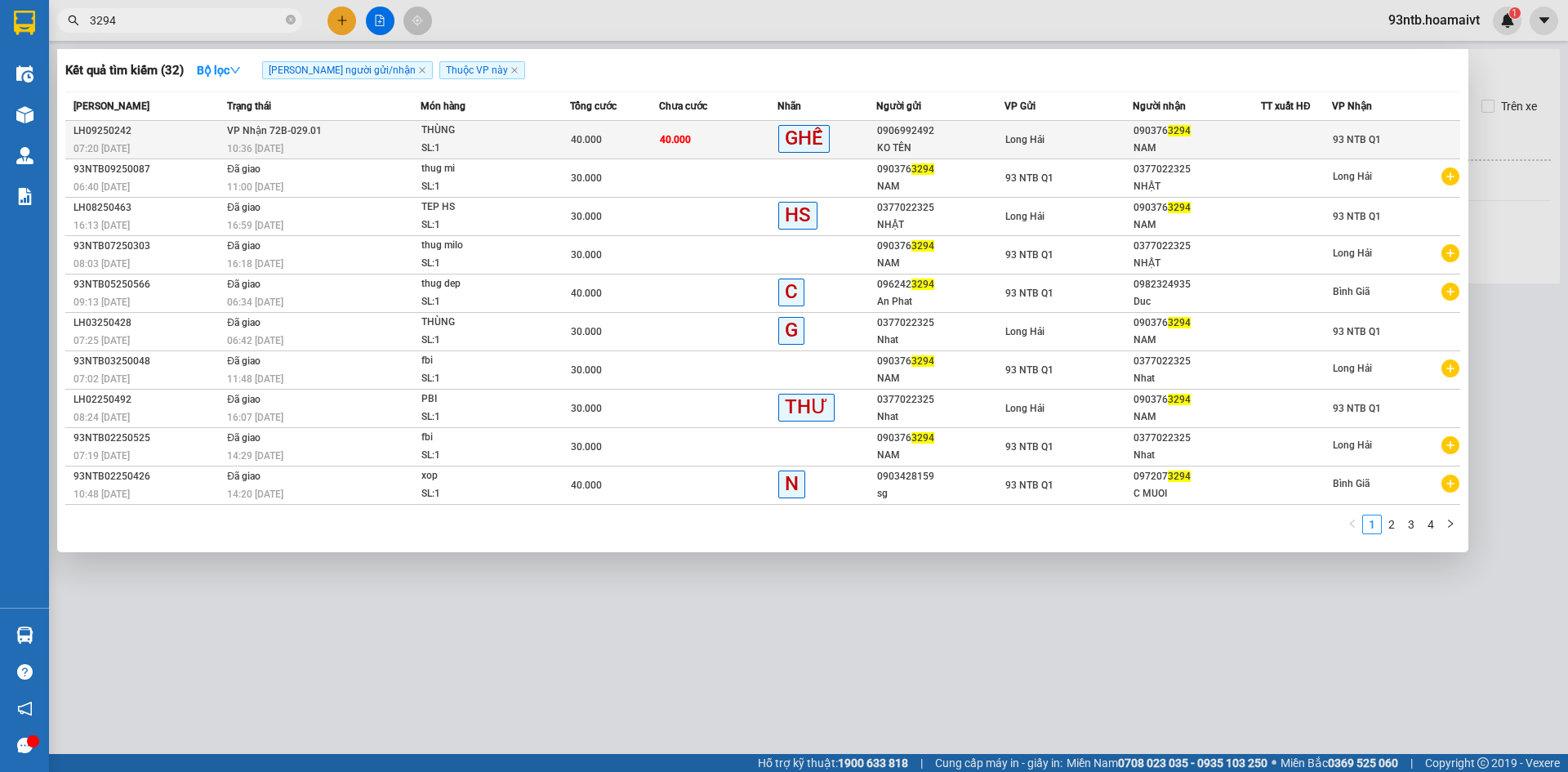
click at [400, 140] on div "10:36 [DATE]" at bounding box center [324, 149] width 193 height 18
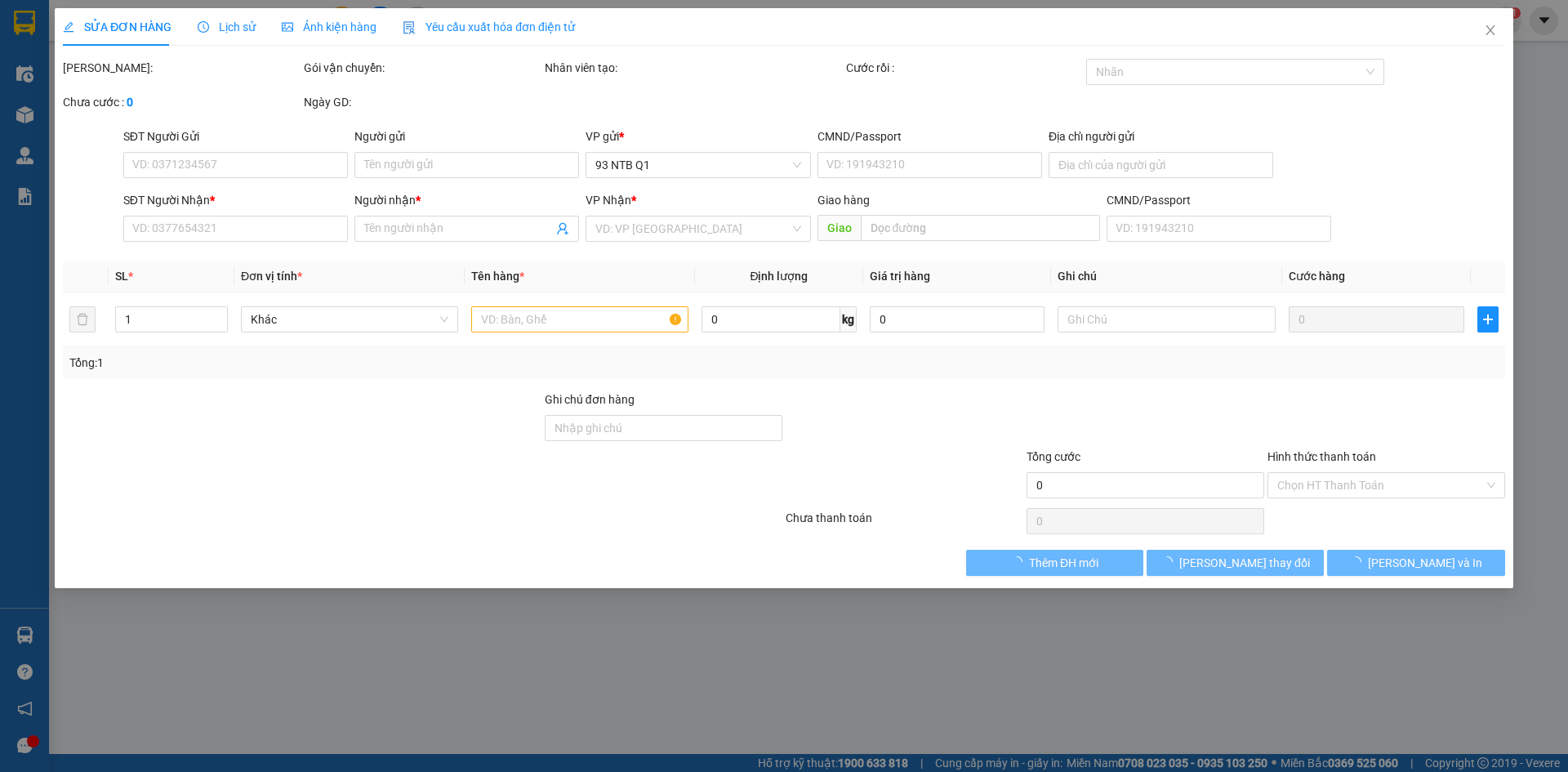
type input "0906992492"
type input "KO TÊN"
type input "0903763294"
type input "NAM"
type input "40.000"
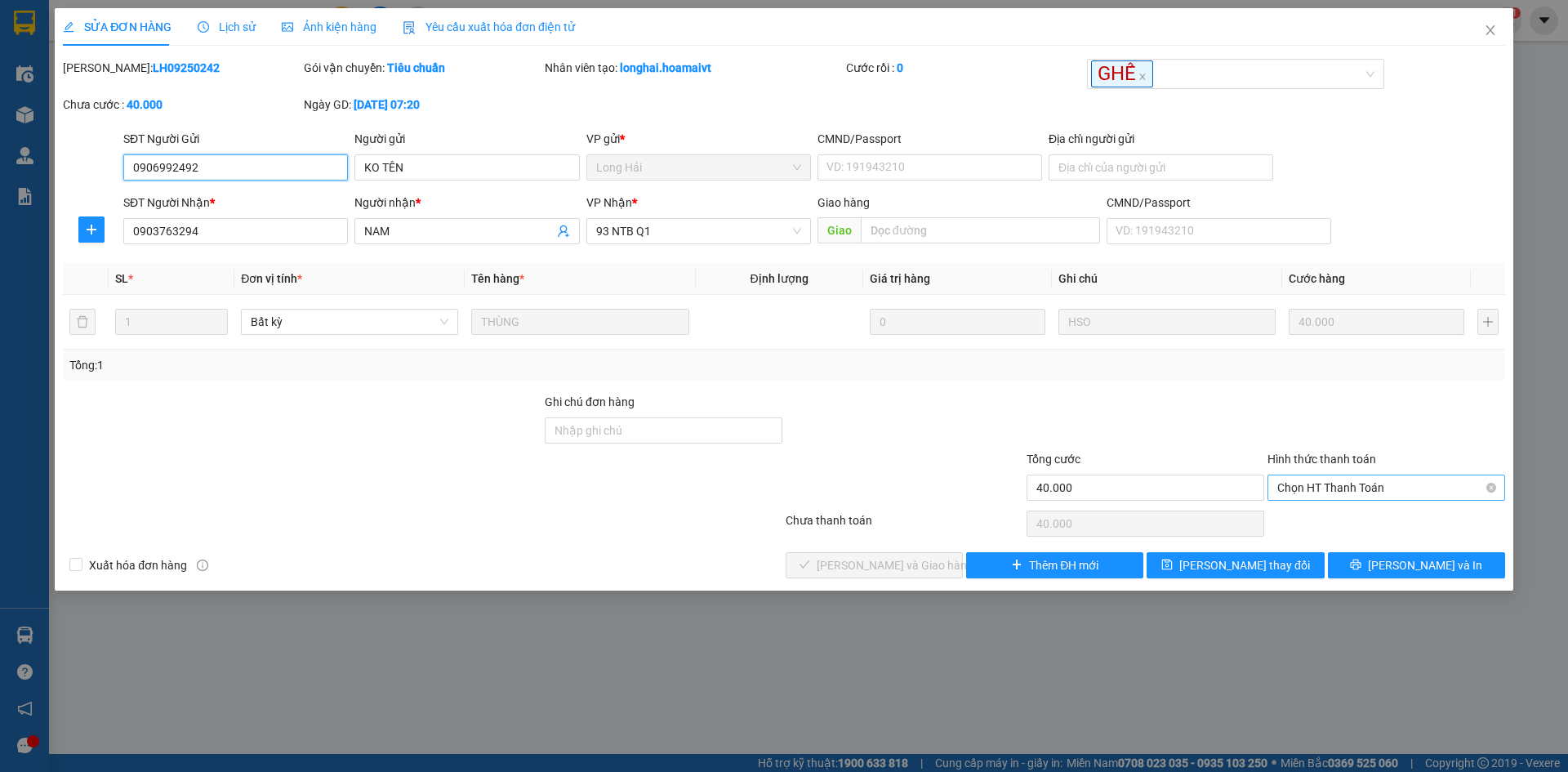
click at [1435, 487] on span "Chọn HT Thanh Toán" at bounding box center [1386, 487] width 218 height 25
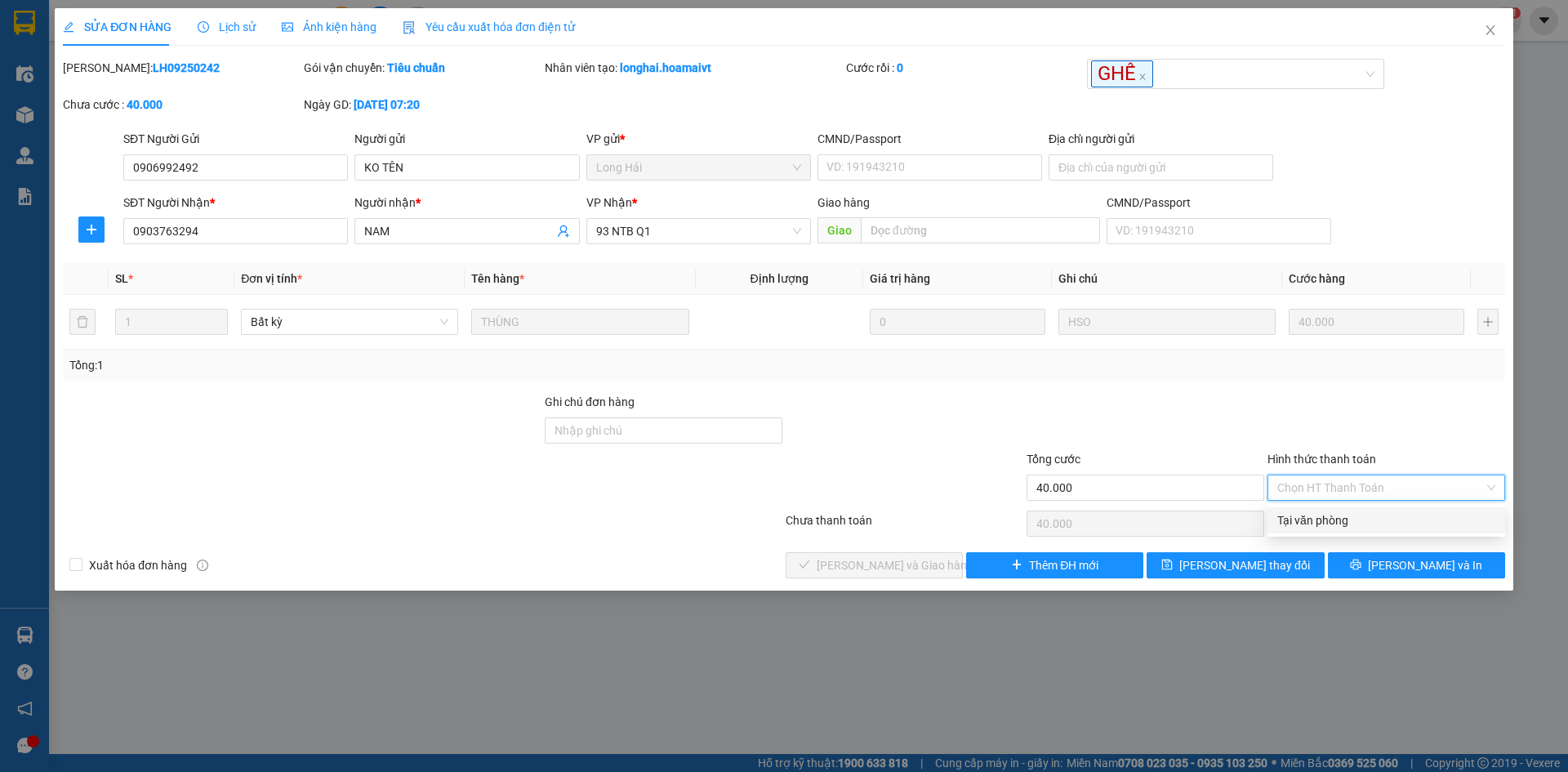
click at [1322, 518] on div "Tại văn phòng" at bounding box center [1386, 520] width 218 height 18
type input "0"
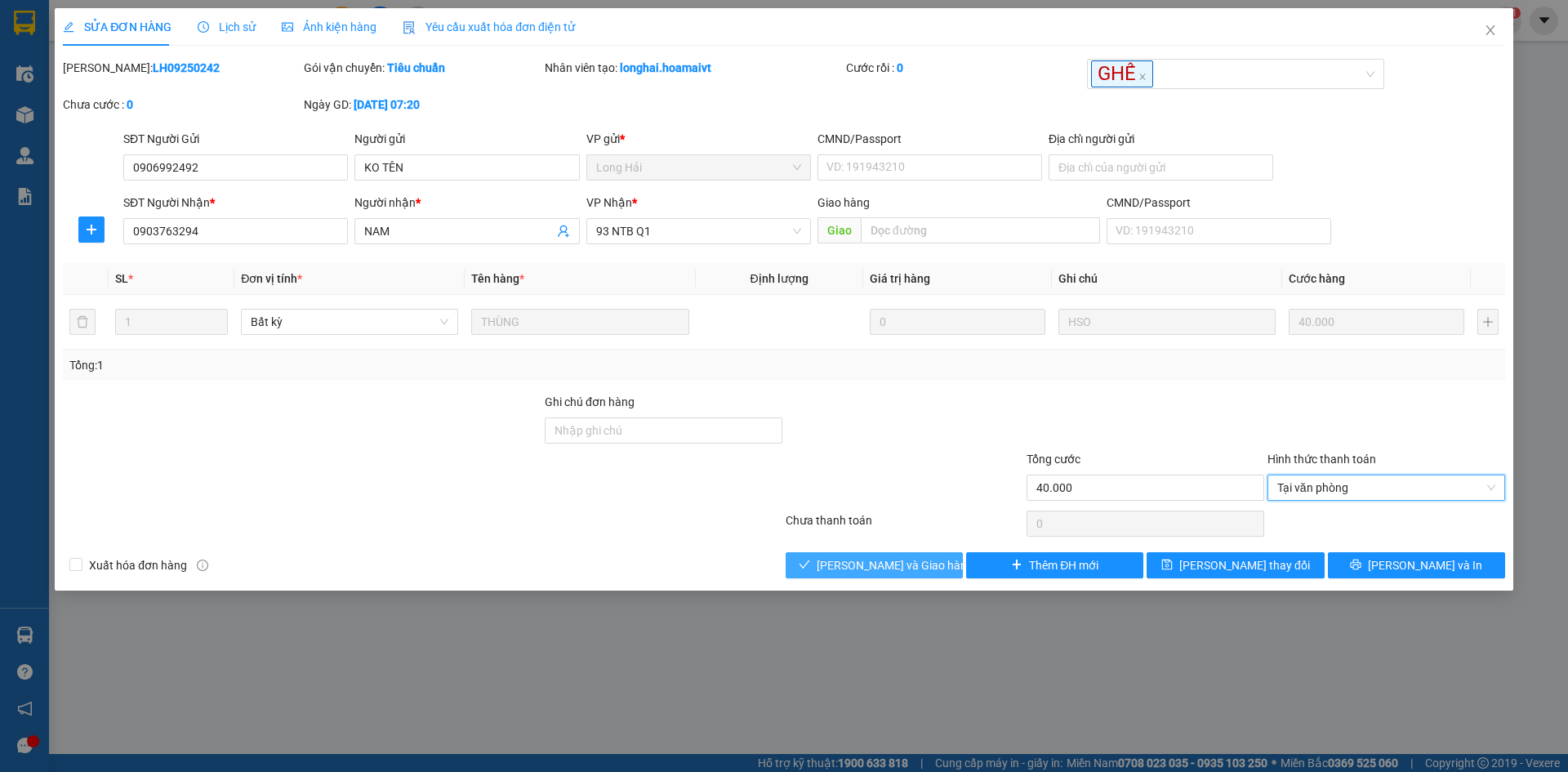
click at [936, 566] on button "[PERSON_NAME] và Giao hàng" at bounding box center [874, 565] width 177 height 26
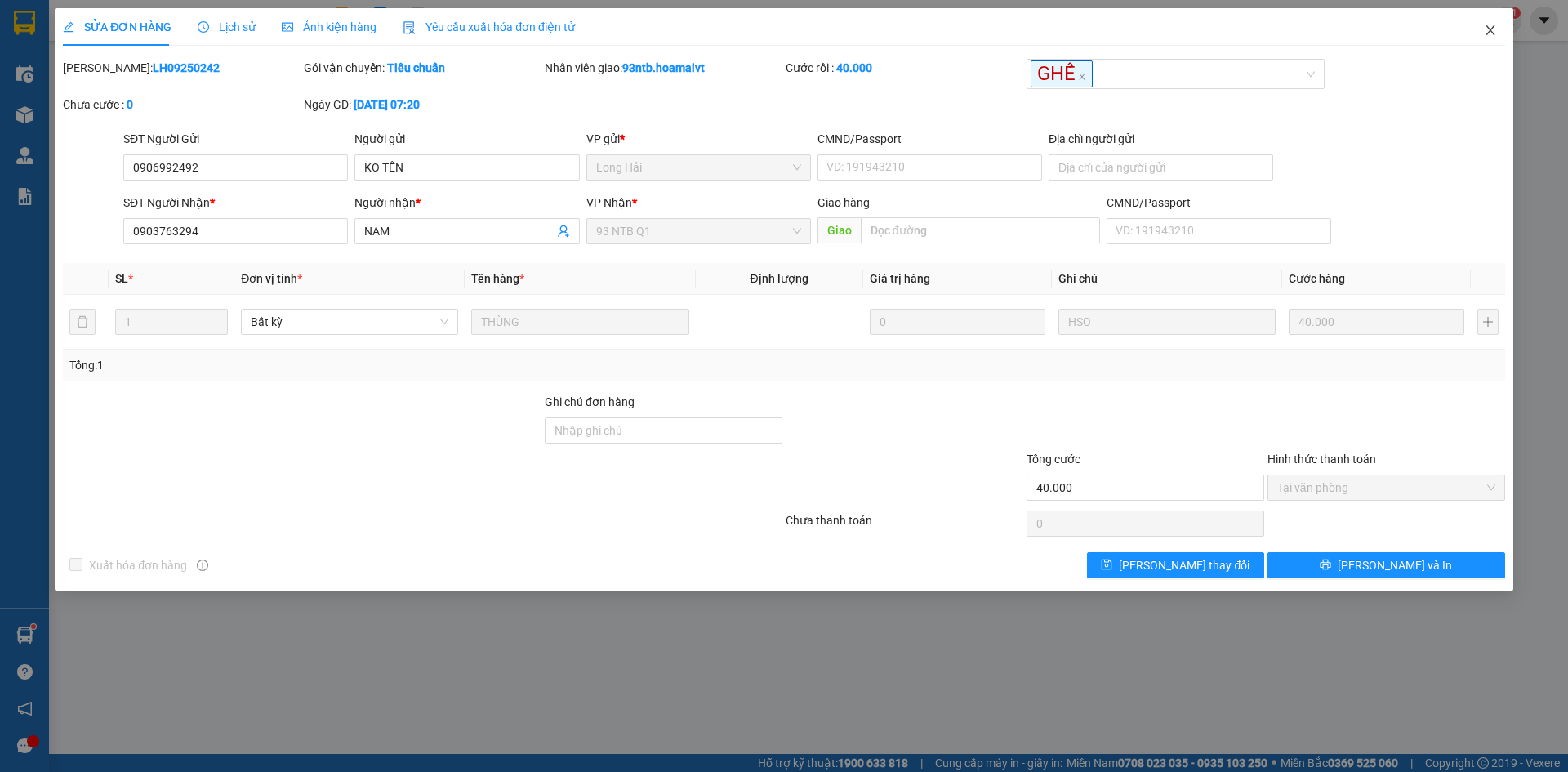
click at [1487, 25] on icon "close" at bounding box center [1491, 30] width 13 height 13
